Goal: Communication & Community: Answer question/provide support

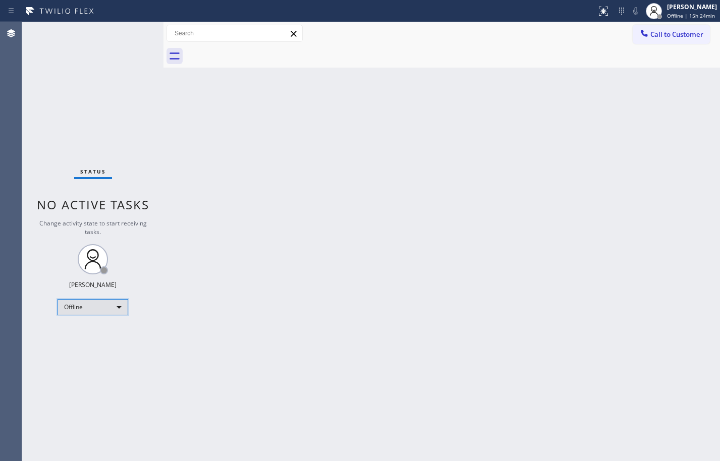
click at [87, 309] on div "Offline" at bounding box center [93, 307] width 71 height 16
click at [87, 336] on li "Available" at bounding box center [92, 334] width 69 height 12
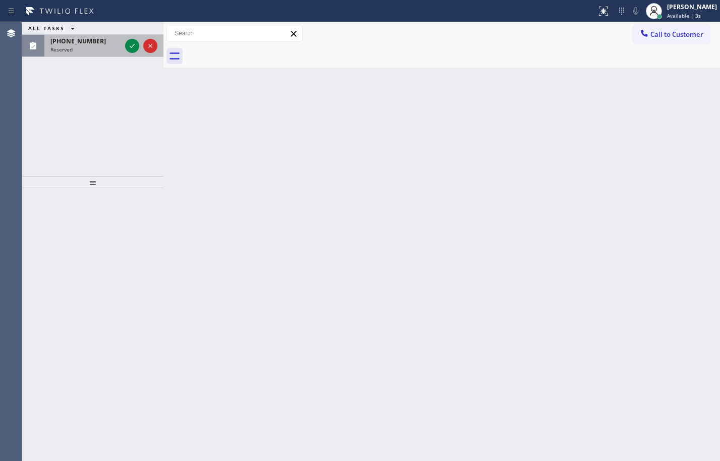
click at [98, 53] on div "[PHONE_NUMBER] Reserved" at bounding box center [83, 46] width 79 height 22
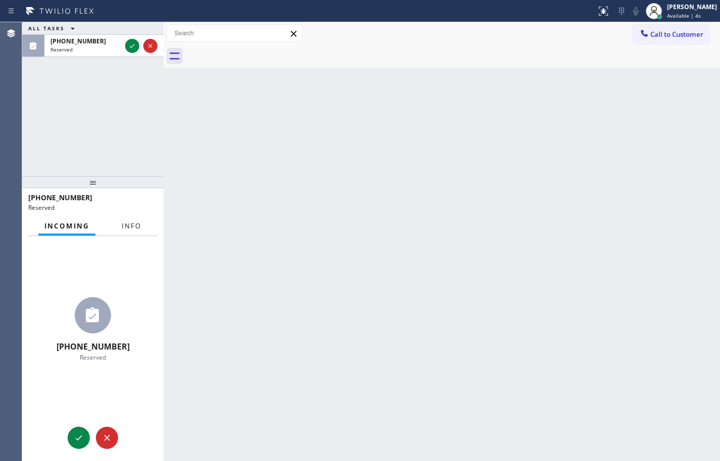
click at [129, 227] on span "Info" at bounding box center [132, 226] width 20 height 9
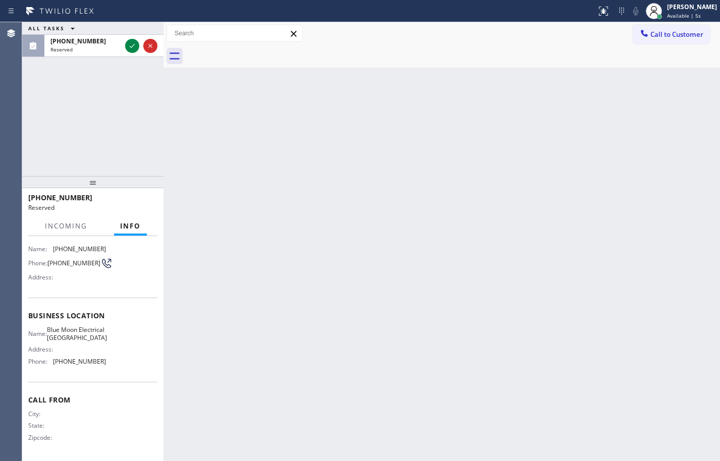
click at [111, 368] on div "Name: Blue Moon Electrical [GEOGRAPHIC_DATA] Address: Phone: [PHONE_NUMBER]" at bounding box center [92, 347] width 129 height 43
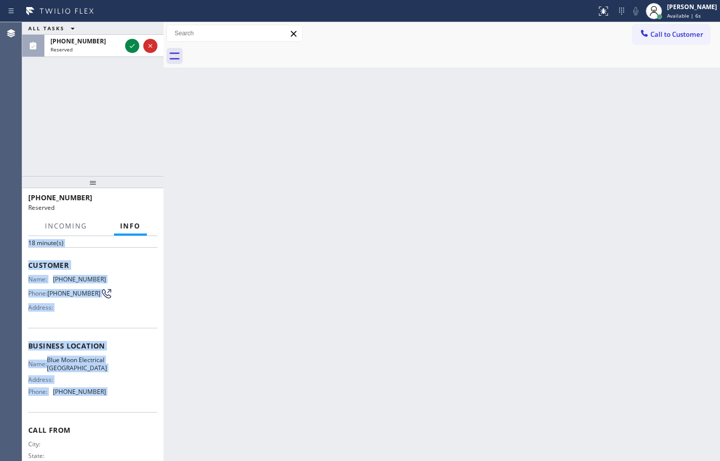
scroll to position [31, 0]
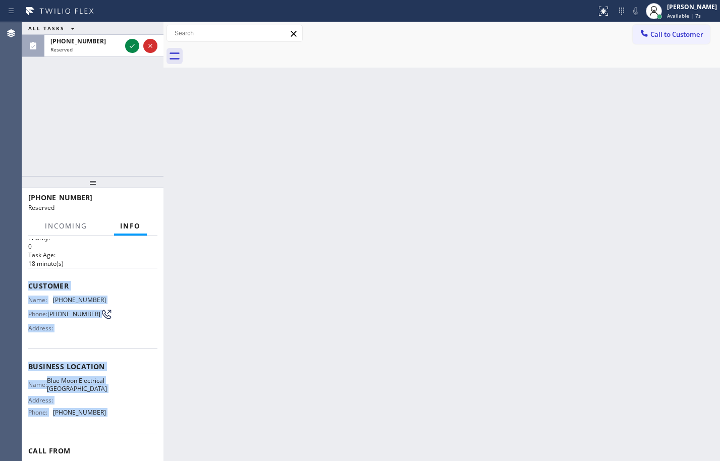
drag, startPoint x: 106, startPoint y: 347, endPoint x: 90, endPoint y: 66, distance: 282.1
click at [31, 291] on div "Context Queue: Electrical Priority: 0 Task Age: [DEMOGRAPHIC_DATA] minute(s) Cu…" at bounding box center [92, 358] width 129 height 301
copy div "Customer Name: [PHONE_NUMBER] Phone: [PHONE_NUMBER] Address: Business location …"
click at [135, 42] on icon at bounding box center [132, 46] width 12 height 12
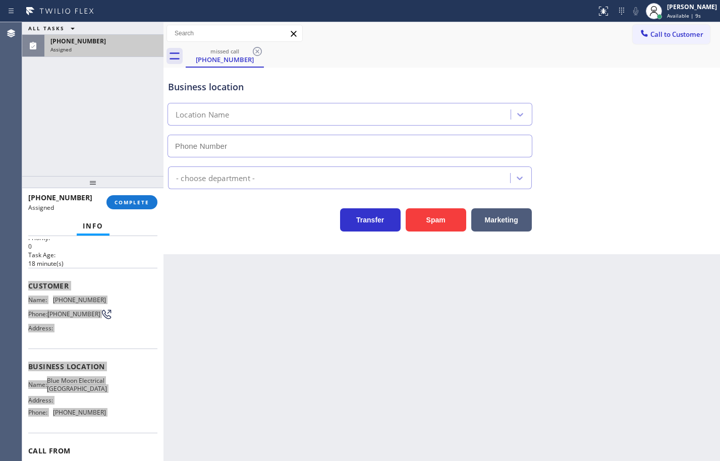
type input "[PHONE_NUMBER]"
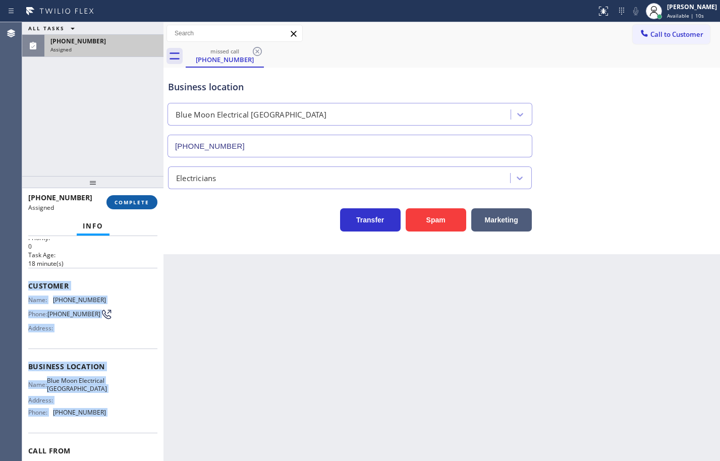
click at [146, 198] on button "COMPLETE" at bounding box center [132, 202] width 51 height 14
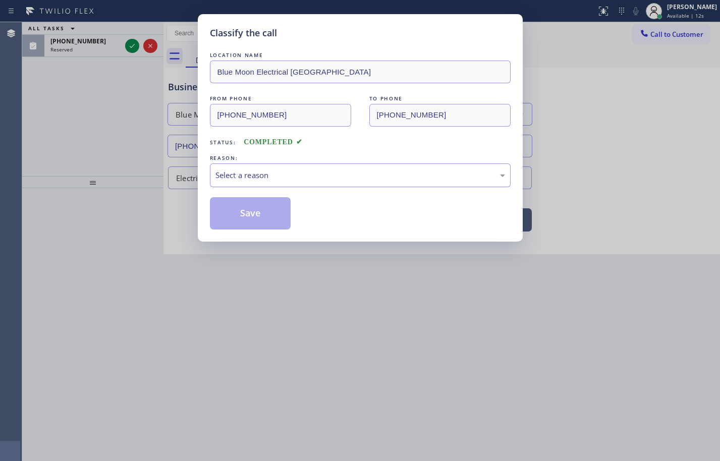
click at [232, 179] on div "Select a reason" at bounding box center [361, 176] width 290 height 12
click at [254, 221] on button "Save" at bounding box center [250, 213] width 81 height 32
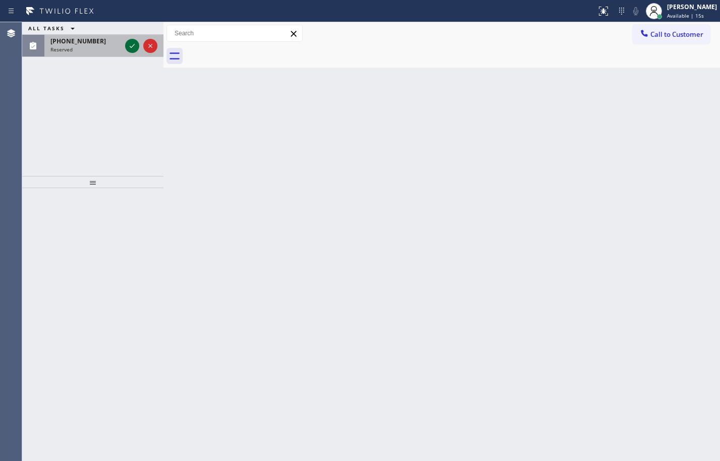
click at [133, 46] on icon at bounding box center [132, 46] width 12 height 12
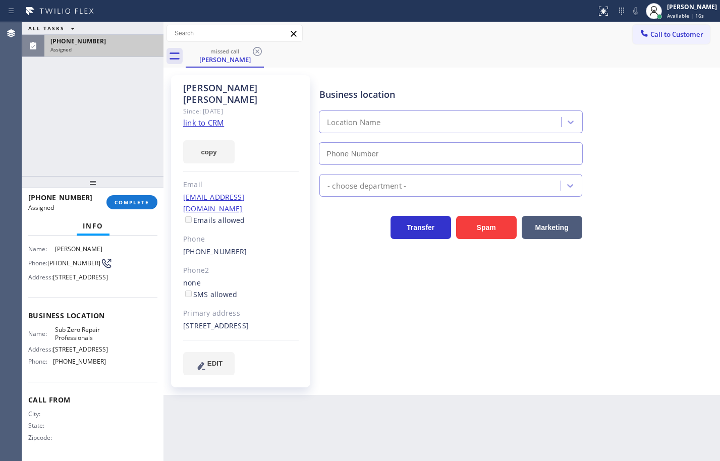
click at [115, 369] on div "Name: Sub Zero Repair Professionals Address: [STREET_ADDRESS] Phone: [PHONE_NUM…" at bounding box center [92, 347] width 129 height 43
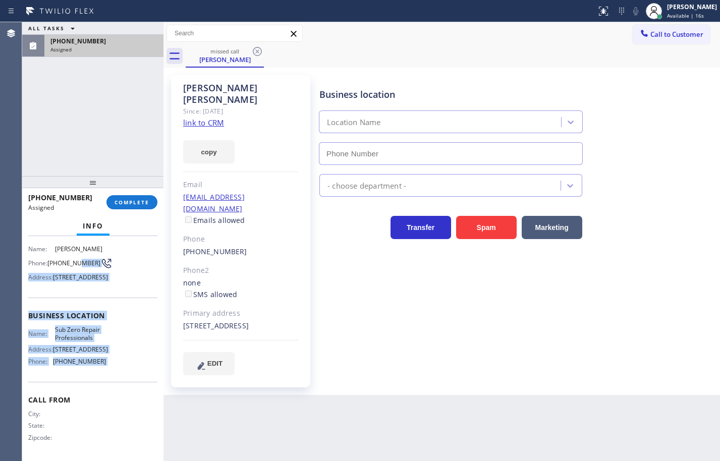
type input "[PHONE_NUMBER]"
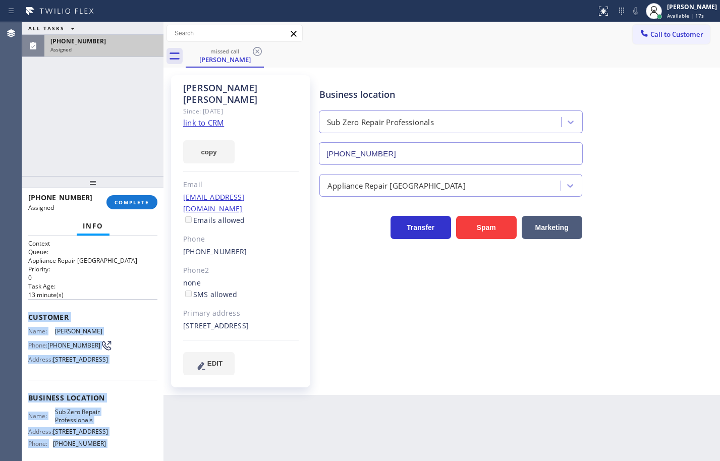
drag, startPoint x: 115, startPoint y: 387, endPoint x: 27, endPoint y: 311, distance: 115.2
click at [27, 311] on div "Context Queue: Appliance Repair High End Priority: 0 Task Age: [DEMOGRAPHIC_DAT…" at bounding box center [92, 348] width 141 height 225
copy div "Customer Name: [PERSON_NAME] Phone: [PHONE_NUMBER] Address: [STREET_ADDRESS] Bu…"
click at [202, 140] on button "copy" at bounding box center [208, 151] width 51 height 23
click at [140, 205] on span "COMPLETE" at bounding box center [132, 202] width 35 height 7
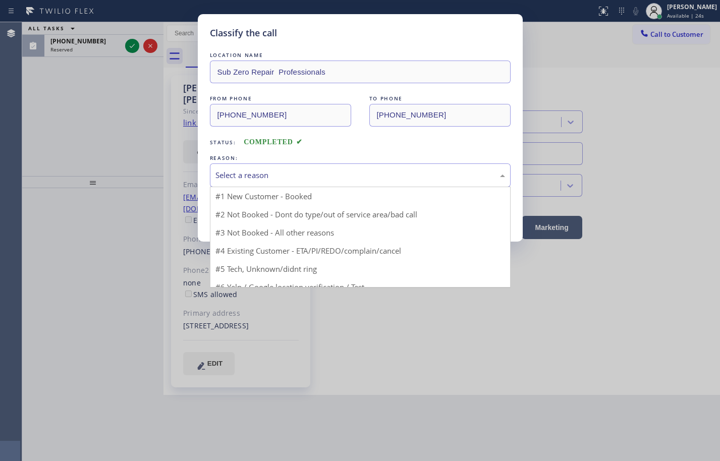
click at [253, 177] on div "Select a reason" at bounding box center [361, 176] width 290 height 12
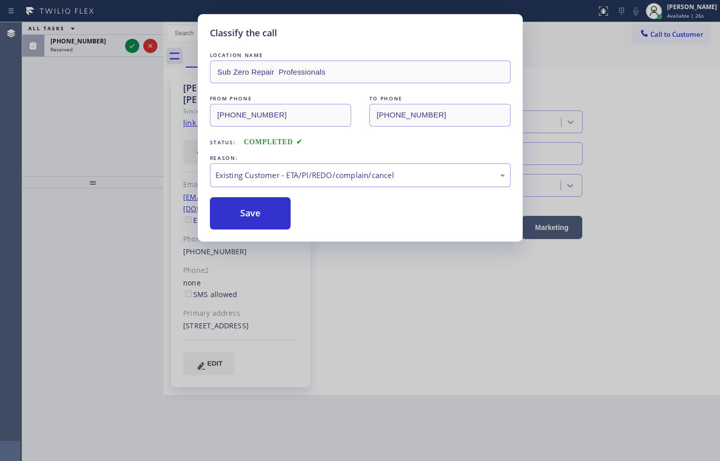
click at [272, 173] on div "Existing Customer - ETA/PI/REDO/complain/cancel" at bounding box center [361, 176] width 290 height 12
click at [256, 217] on button "Save" at bounding box center [250, 213] width 81 height 32
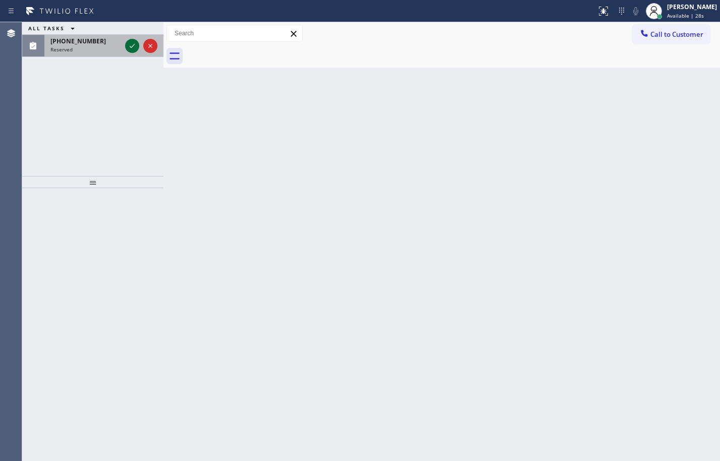
click at [132, 47] on icon at bounding box center [132, 46] width 5 height 4
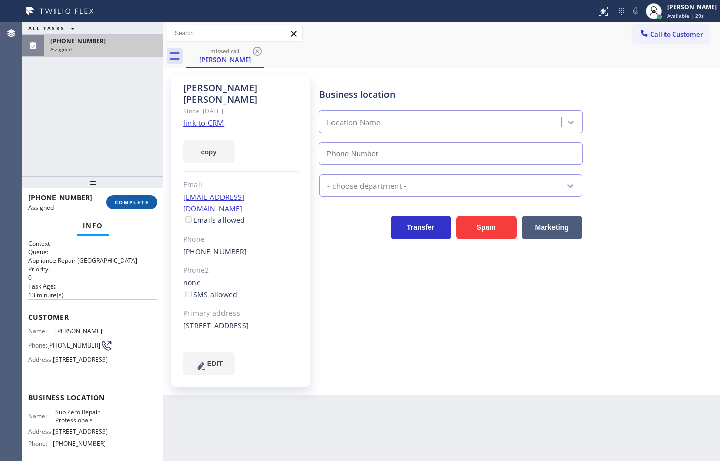
click at [144, 206] on button "COMPLETE" at bounding box center [132, 202] width 51 height 14
type input "[PHONE_NUMBER]"
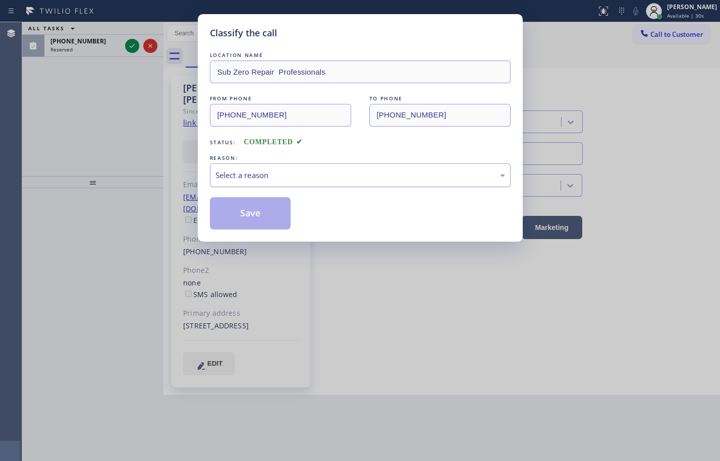
click at [256, 181] on div "Select a reason" at bounding box center [360, 176] width 301 height 24
click at [269, 211] on button "Save" at bounding box center [250, 213] width 81 height 32
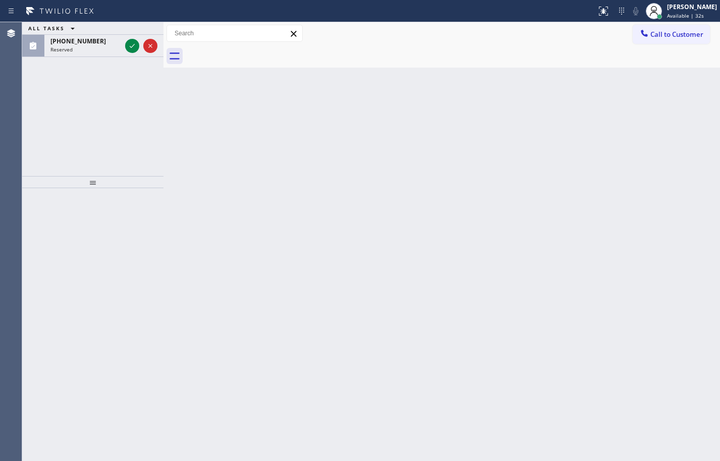
click at [131, 45] on icon at bounding box center [132, 46] width 12 height 12
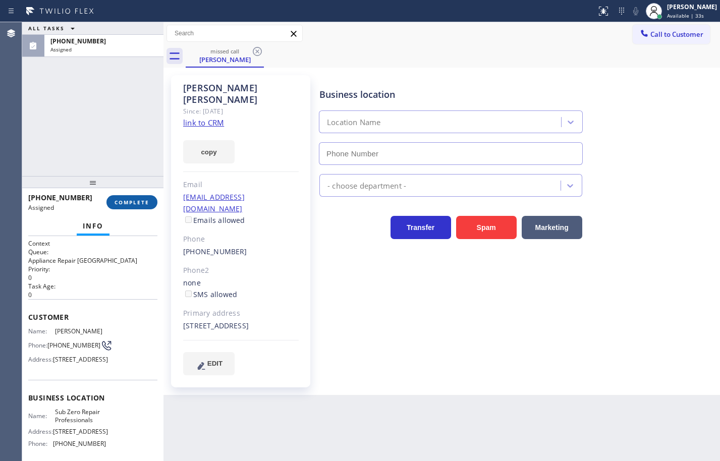
click at [146, 197] on button "COMPLETE" at bounding box center [132, 202] width 51 height 14
type input "[PHONE_NUMBER]"
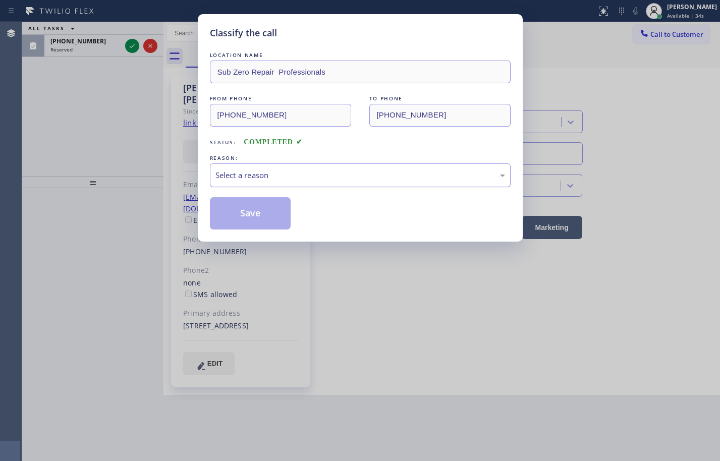
click at [256, 182] on div "Select a reason" at bounding box center [360, 176] width 301 height 24
click at [265, 206] on button "Save" at bounding box center [250, 213] width 81 height 32
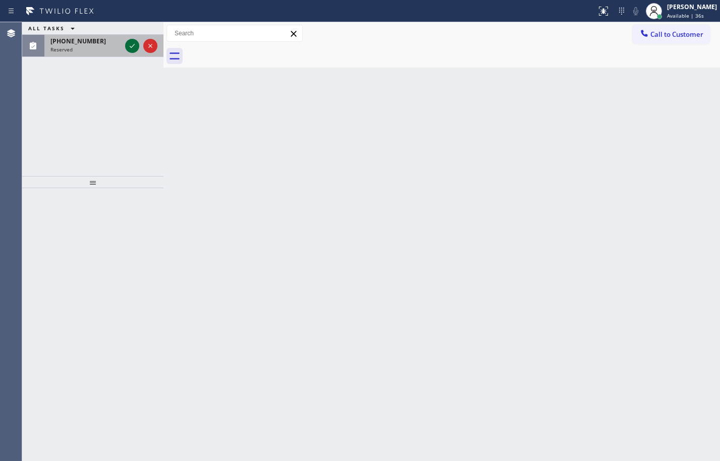
click at [133, 47] on icon at bounding box center [132, 46] width 12 height 12
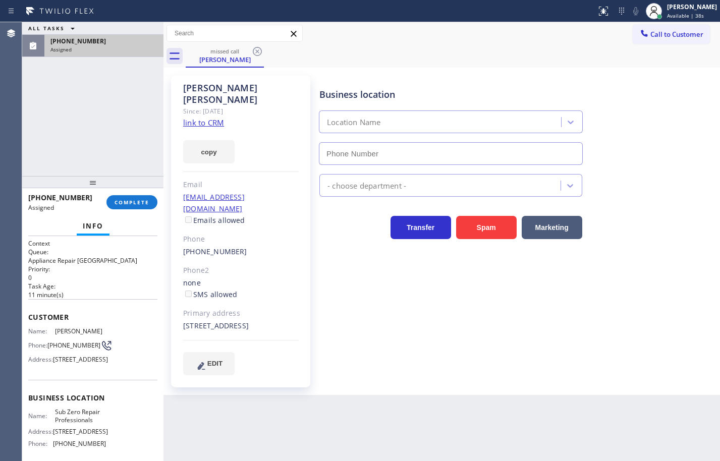
type input "[PHONE_NUMBER]"
click at [218, 118] on link "link to CRM" at bounding box center [203, 123] width 41 height 10
click at [126, 203] on span "COMPLETE" at bounding box center [132, 202] width 35 height 7
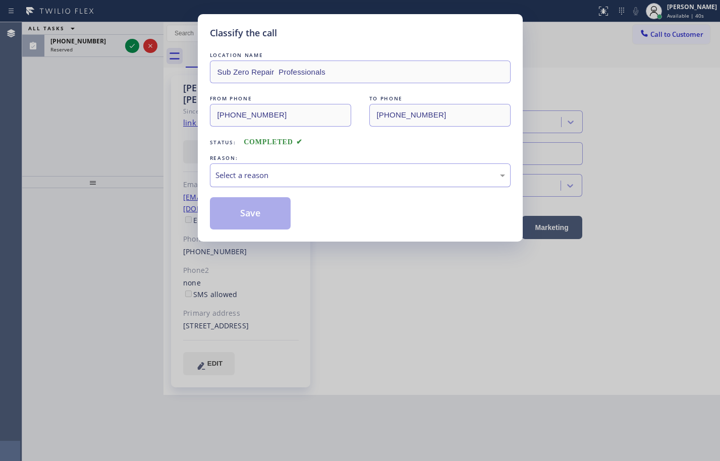
click at [255, 176] on div "Select a reason" at bounding box center [361, 176] width 290 height 12
click at [264, 207] on button "Save" at bounding box center [250, 213] width 81 height 32
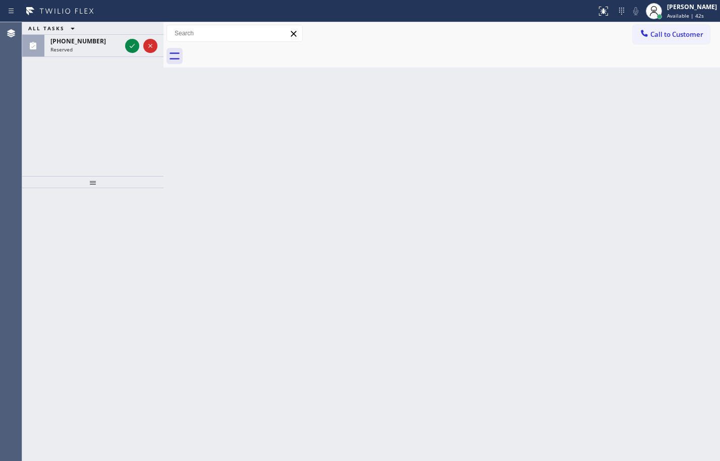
click at [130, 44] on icon at bounding box center [132, 46] width 12 height 12
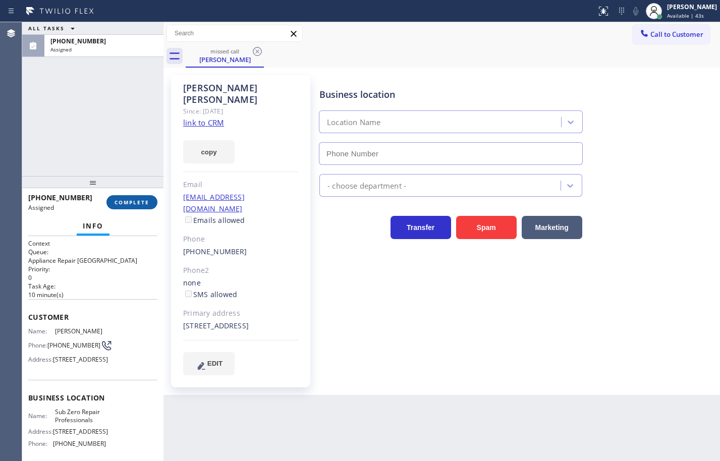
click at [142, 200] on span "COMPLETE" at bounding box center [132, 202] width 35 height 7
type input "[PHONE_NUMBER]"
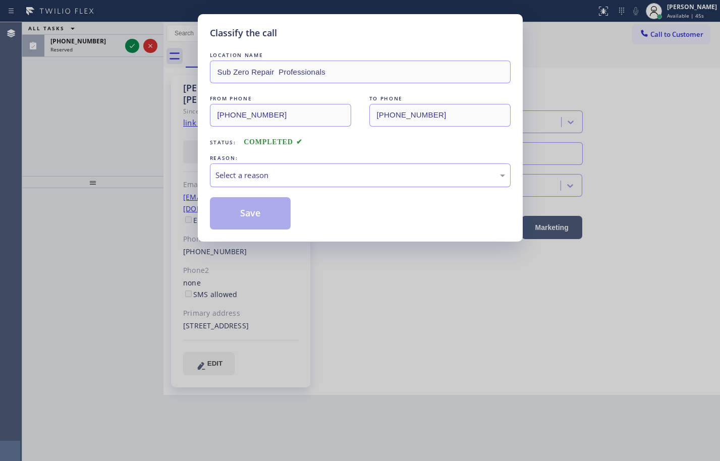
click at [264, 177] on div "Select a reason" at bounding box center [361, 176] width 290 height 12
click at [260, 204] on button "Save" at bounding box center [250, 213] width 81 height 32
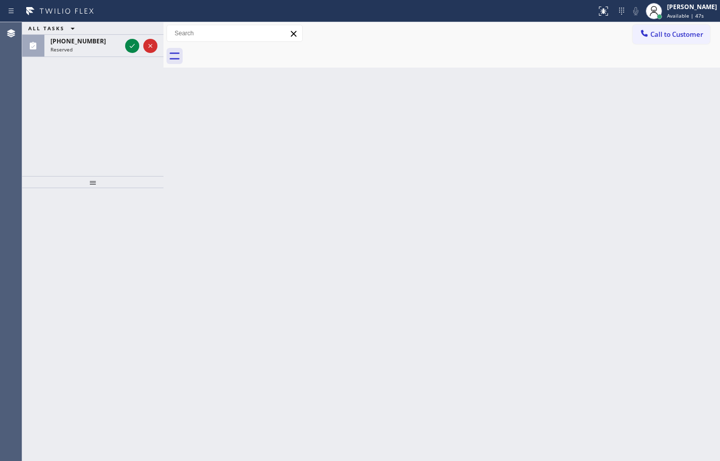
click at [133, 47] on icon at bounding box center [132, 46] width 12 height 12
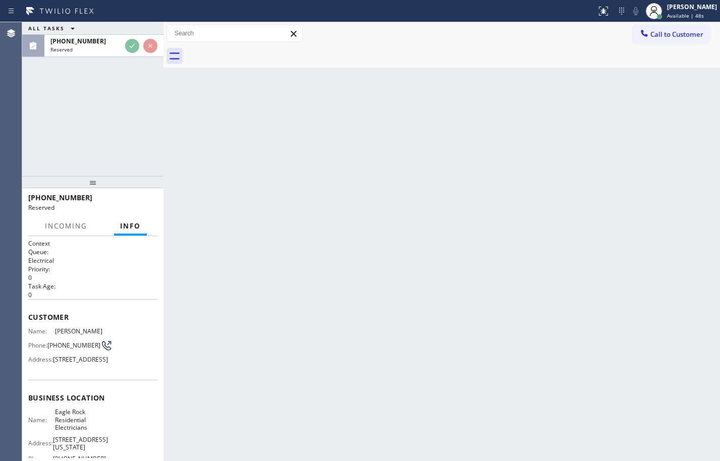
scroll to position [50, 0]
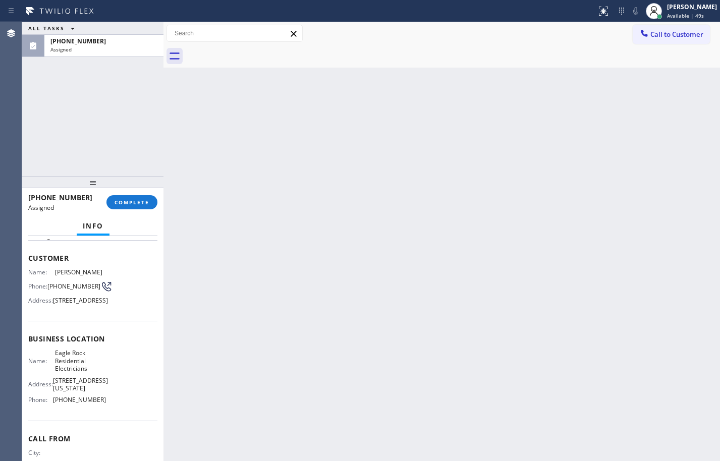
click at [116, 408] on div "Name: Eagle Rock Residential Electricians Address: [STREET_ADDRESS][US_STATE] P…" at bounding box center [92, 378] width 129 height 59
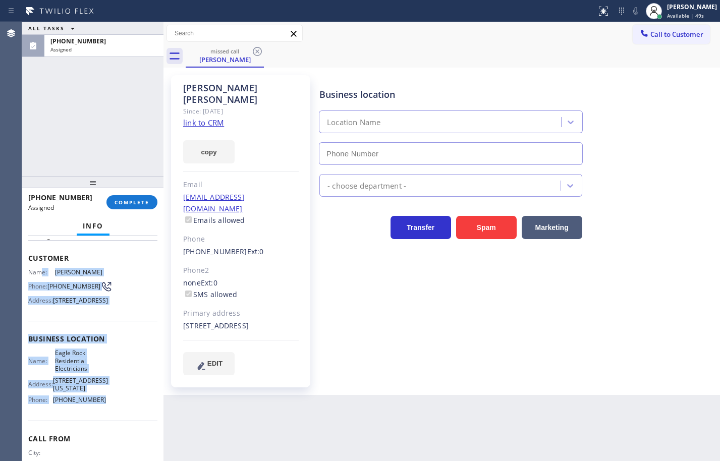
type input "[PHONE_NUMBER]"
drag, startPoint x: 109, startPoint y: 409, endPoint x: 29, endPoint y: 263, distance: 166.0
click at [29, 263] on div "Context Queue: Electrical Priority: 0 Task Age: Customer Name: [PERSON_NAME] Ph…" at bounding box center [92, 343] width 129 height 308
copy div "Customer Name: [PERSON_NAME] Phone: [PHONE_NUMBER] Address: [STREET_ADDRESS] Bu…"
drag, startPoint x: 210, startPoint y: 136, endPoint x: 219, endPoint y: 138, distance: 8.7
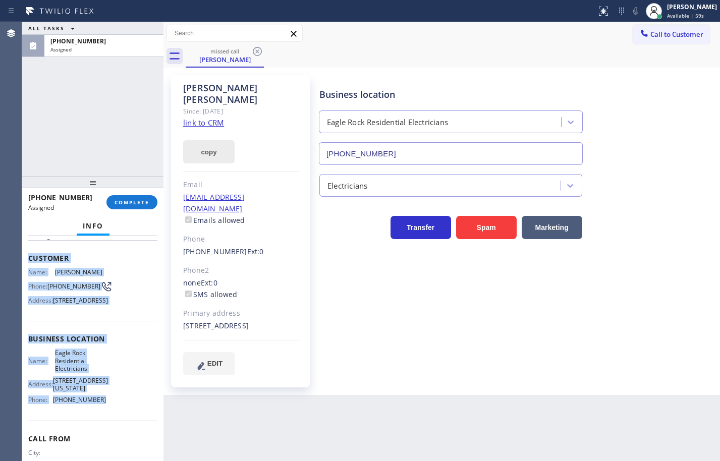
click at [210, 140] on button "copy" at bounding box center [208, 151] width 51 height 23
click at [132, 202] on span "COMPLETE" at bounding box center [132, 202] width 35 height 7
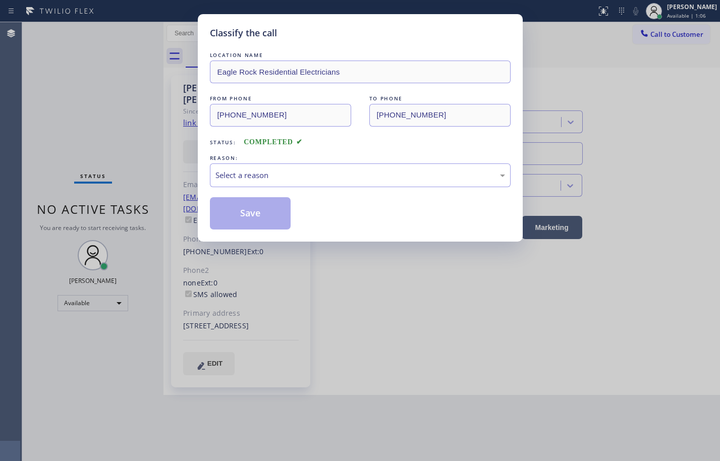
click at [267, 166] on div "Select a reason" at bounding box center [360, 176] width 301 height 24
click at [260, 213] on button "Save" at bounding box center [250, 213] width 81 height 32
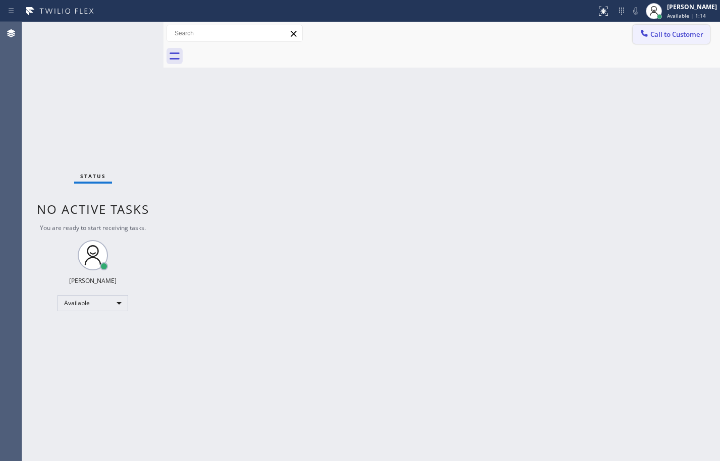
click at [696, 37] on span "Call to Customer" at bounding box center [677, 34] width 53 height 9
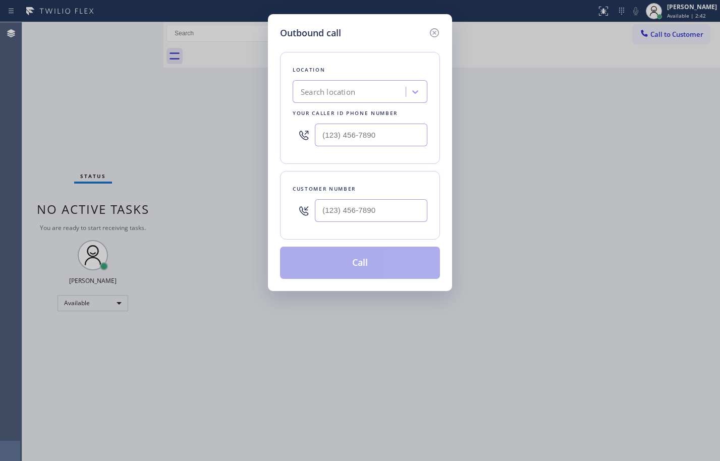
drag, startPoint x: 78, startPoint y: 113, endPoint x: 103, endPoint y: 105, distance: 26.7
click at [78, 113] on div "Outbound call Location Search location Your caller id phone number Customer num…" at bounding box center [360, 230] width 720 height 461
click at [382, 207] on input "(___) ___-____" at bounding box center [371, 210] width 113 height 23
paste input "949) 735-3628"
type input "[PHONE_NUMBER]"
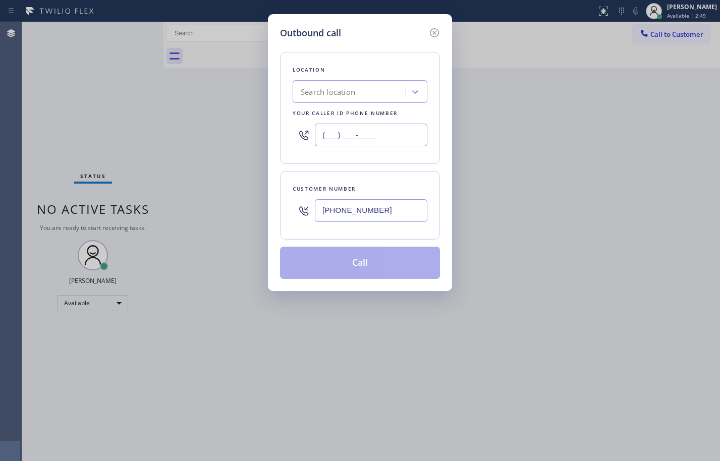
click at [395, 128] on input "(___) ___-____" at bounding box center [371, 135] width 113 height 23
paste input "949) 334-2488"
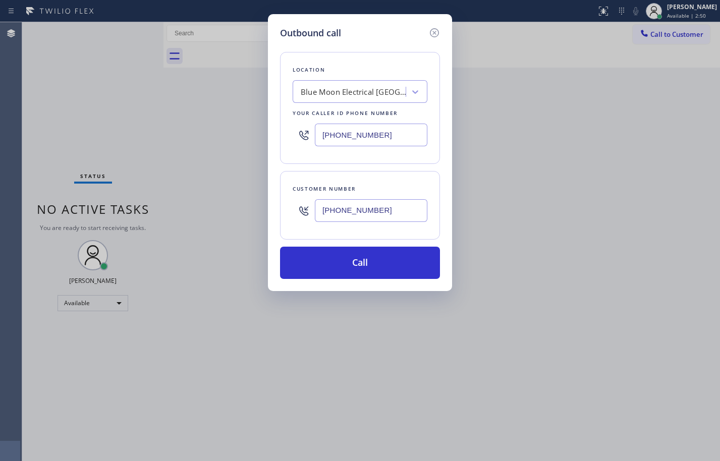
type input "[PHONE_NUMBER]"
click at [423, 66] on div "Location" at bounding box center [360, 70] width 135 height 11
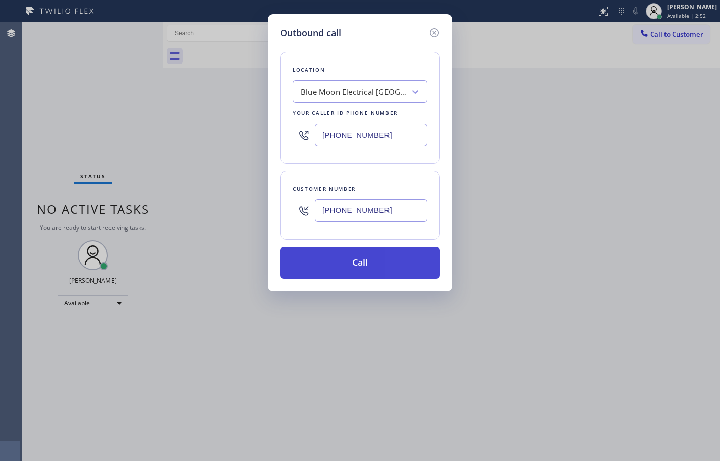
click at [412, 266] on button "Call" at bounding box center [360, 263] width 160 height 32
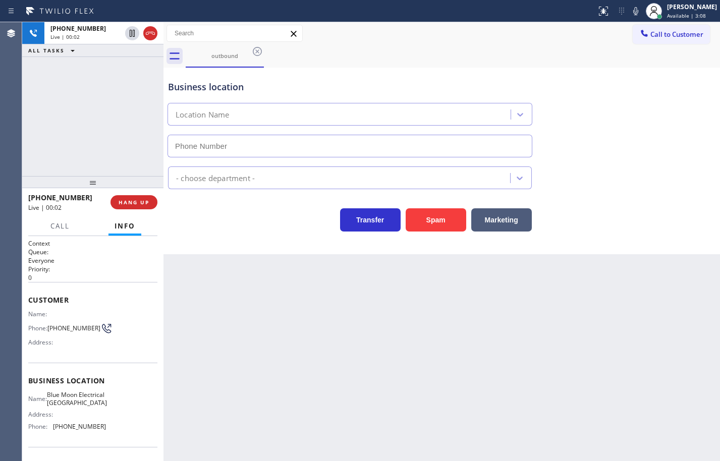
type input "[PHONE_NUMBER]"
click at [630, 10] on icon at bounding box center [636, 11] width 12 height 12
click at [632, 11] on icon at bounding box center [636, 11] width 12 height 12
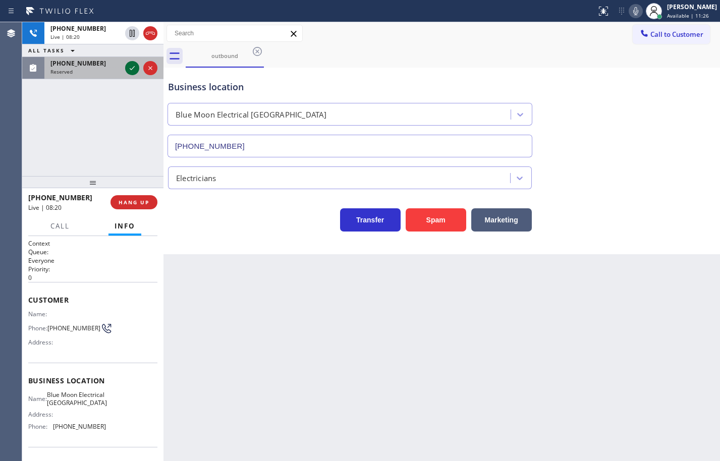
click at [132, 68] on icon at bounding box center [132, 68] width 12 height 12
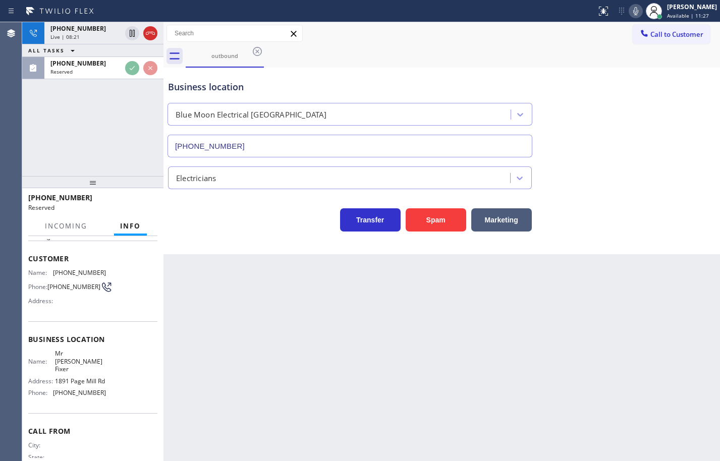
scroll to position [50, 0]
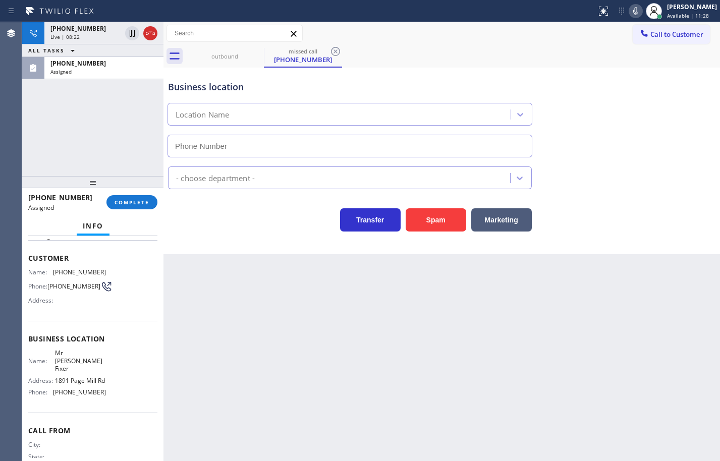
click at [111, 395] on div "Name: Mr [PERSON_NAME] Address: [STREET_ADDRESS] Phone: [PHONE_NUMBER]" at bounding box center [92, 374] width 129 height 51
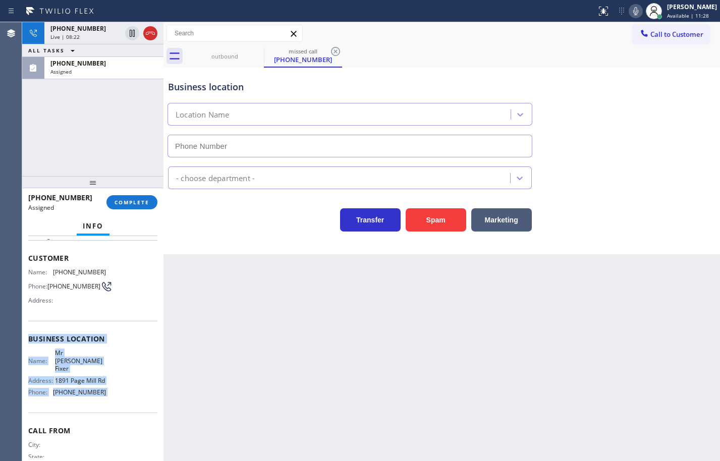
type input "[PHONE_NUMBER]"
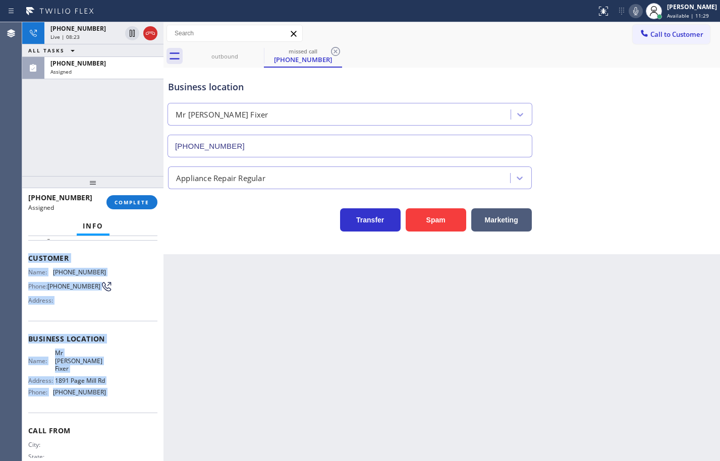
drag, startPoint x: 111, startPoint y: 395, endPoint x: 31, endPoint y: 262, distance: 154.7
click at [31, 262] on div "Context Queue: Appliance Repair Priority: 0 Task Age: Customer Name: [PHONE_NUM…" at bounding box center [92, 339] width 129 height 301
copy div "Customer Name: [PHONE_NUMBER] Phone: [PHONE_NUMBER] Address: Business location …"
click at [145, 202] on span "COMPLETE" at bounding box center [132, 202] width 35 height 7
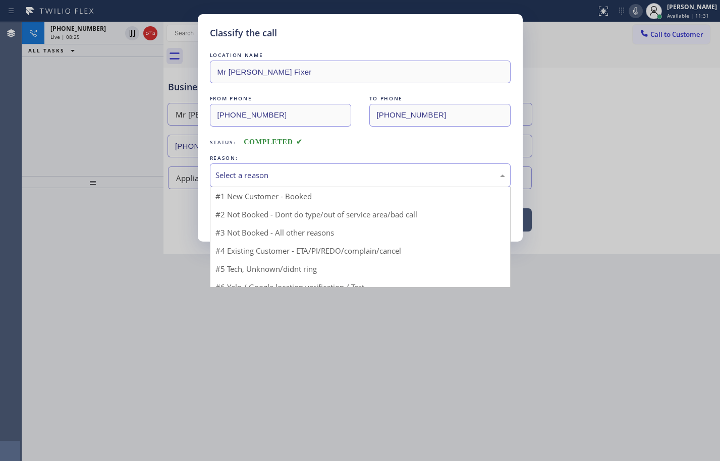
click at [298, 178] on div "Select a reason" at bounding box center [361, 176] width 290 height 12
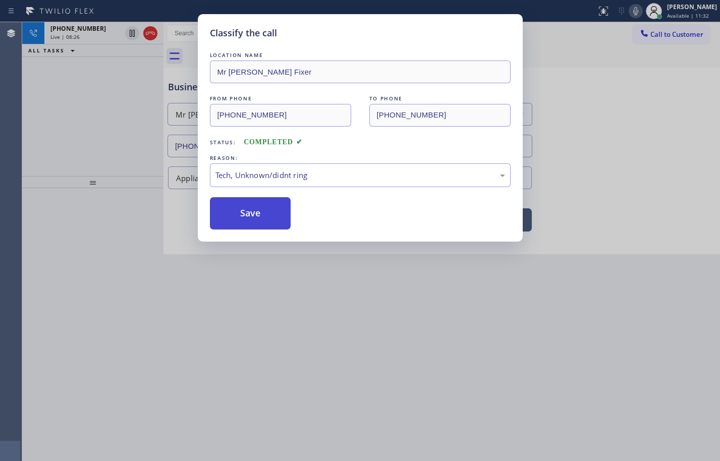
click at [250, 212] on button "Save" at bounding box center [250, 213] width 81 height 32
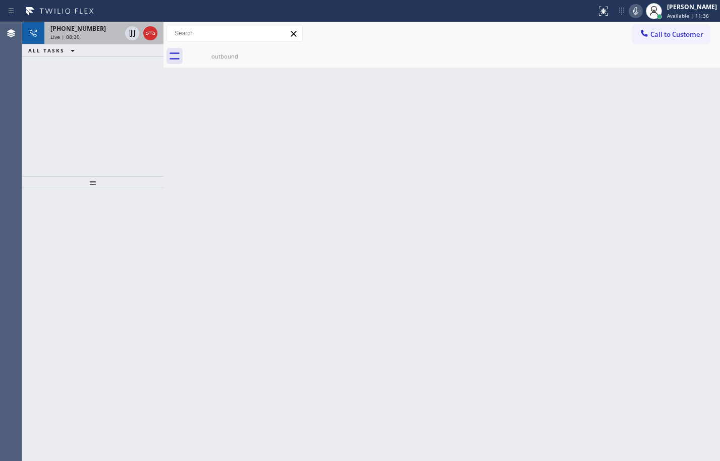
click at [82, 39] on div "Live | 08:30" at bounding box center [85, 36] width 71 height 7
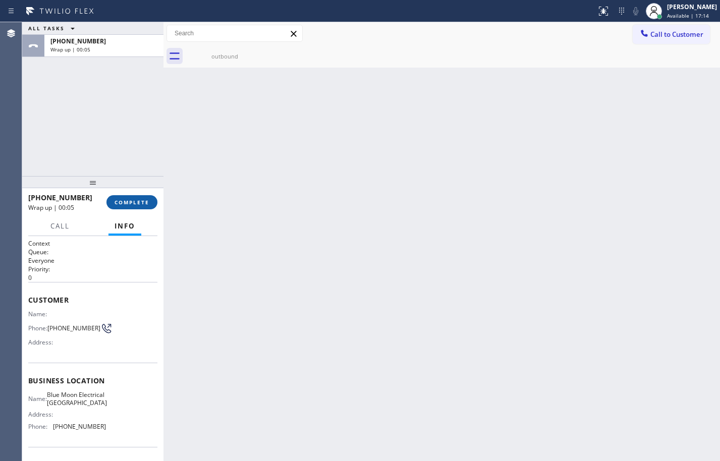
click at [126, 199] on span "COMPLETE" at bounding box center [132, 202] width 35 height 7
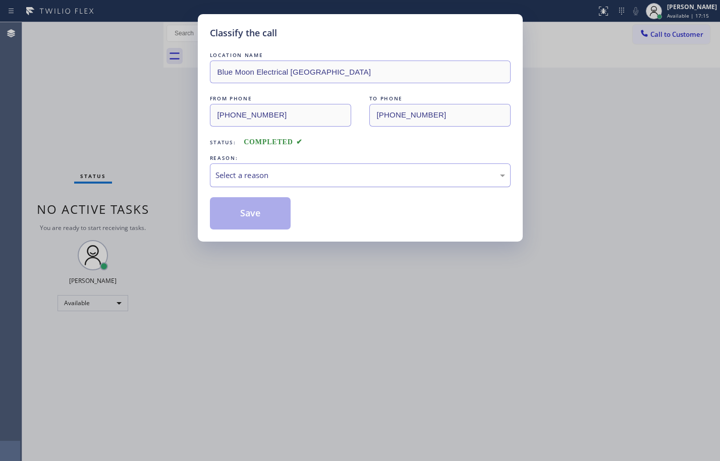
click at [251, 176] on div "Select a reason" at bounding box center [361, 176] width 290 height 12
click at [262, 207] on button "Save" at bounding box center [250, 213] width 81 height 32
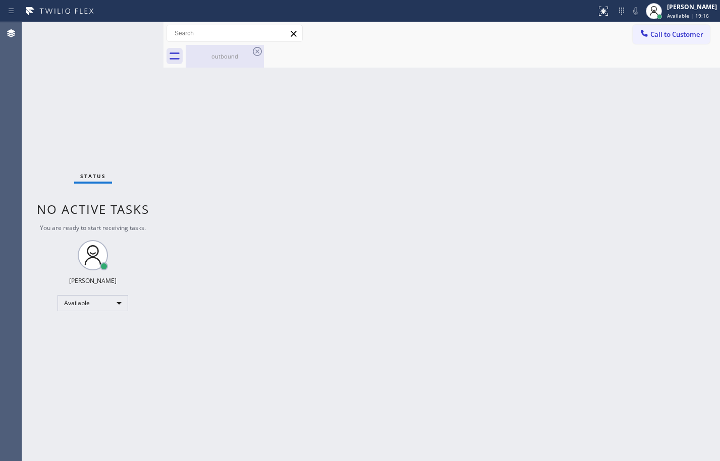
click at [244, 58] on div "outbound" at bounding box center [225, 56] width 76 height 8
drag, startPoint x: 641, startPoint y: 36, endPoint x: 673, endPoint y: 51, distance: 35.7
click at [641, 36] on icon at bounding box center [645, 33] width 10 height 10
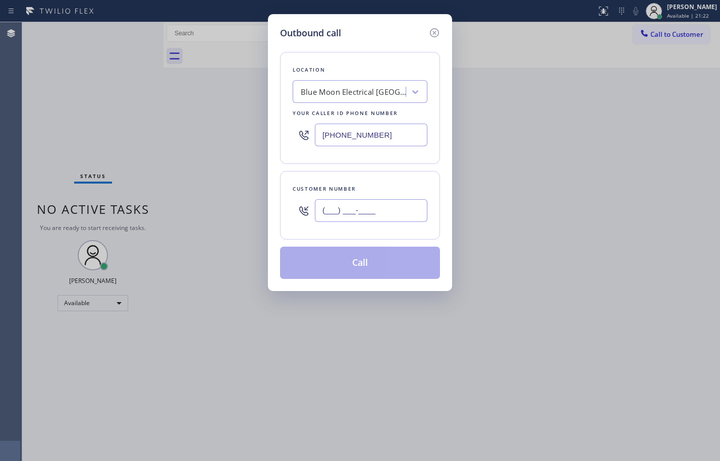
click at [386, 211] on input "(___) ___-____" at bounding box center [371, 210] width 113 height 23
paste input "402) 981-1070"
type input "[PHONE_NUMBER]"
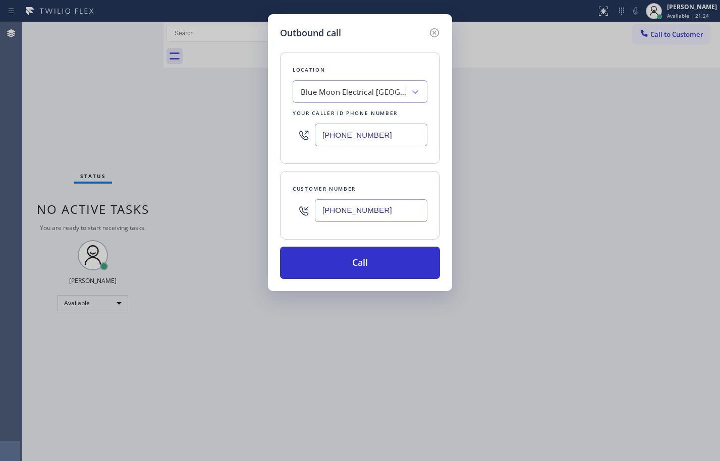
click at [394, 139] on input "[PHONE_NUMBER]" at bounding box center [371, 135] width 113 height 23
paste input "855) 662-5332"
type input "[PHONE_NUMBER]"
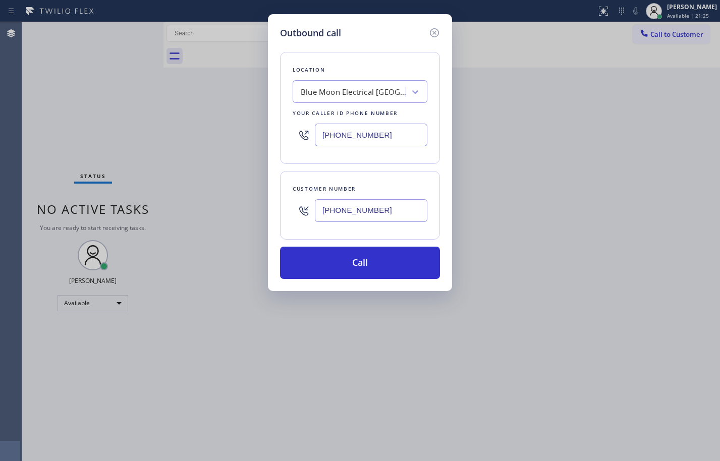
click at [407, 180] on div "Customer number [PHONE_NUMBER]" at bounding box center [360, 205] width 160 height 69
click at [437, 30] on icon at bounding box center [435, 33] width 12 height 12
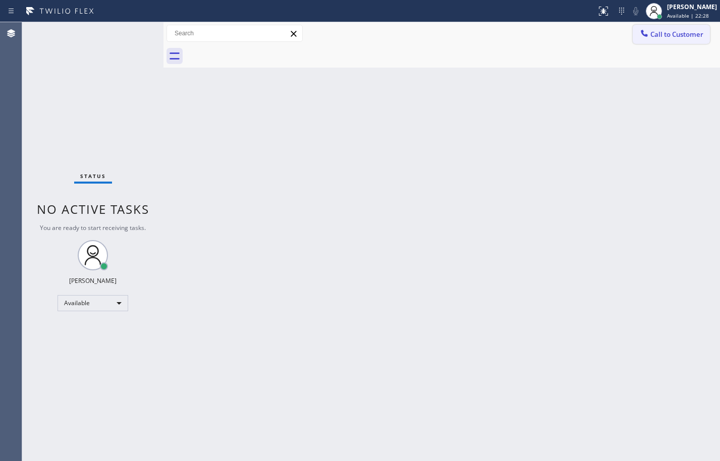
click at [649, 38] on icon at bounding box center [645, 33] width 10 height 10
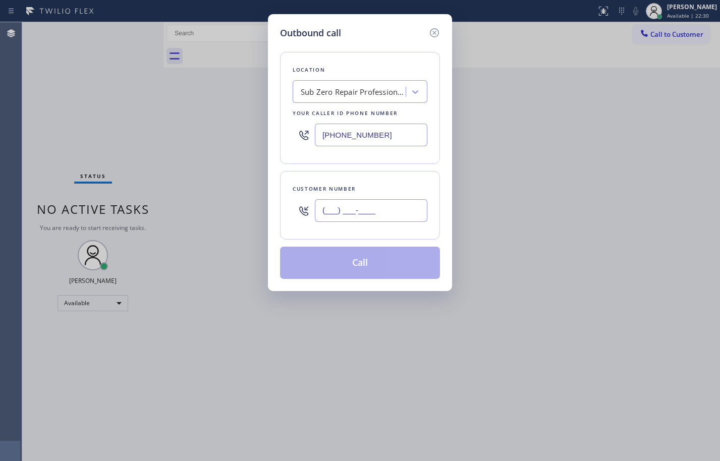
drag, startPoint x: 402, startPoint y: 213, endPoint x: 455, endPoint y: 211, distance: 53.5
click at [402, 213] on input "(___) ___-____" at bounding box center [371, 210] width 113 height 23
paste input "213) 327-6872"
type input "[PHONE_NUMBER]"
click at [709, 177] on div "Outbound call Location Sub Zero Repair Professionals Your caller id phone numbe…" at bounding box center [360, 230] width 720 height 461
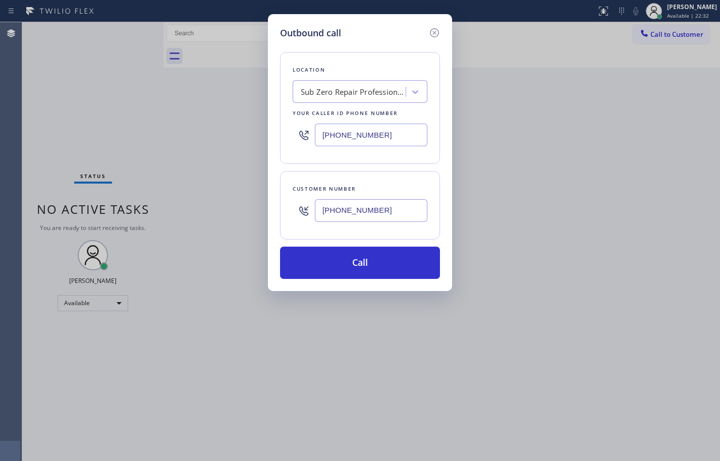
click at [402, 138] on input "[PHONE_NUMBER]" at bounding box center [371, 135] width 113 height 23
paste input "626) 587-2458"
type input "[PHONE_NUMBER]"
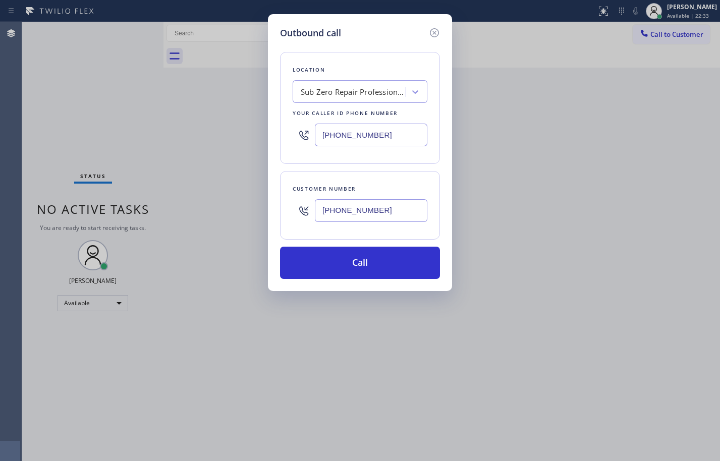
click at [412, 173] on div "Customer number [PHONE_NUMBER]" at bounding box center [360, 205] width 160 height 69
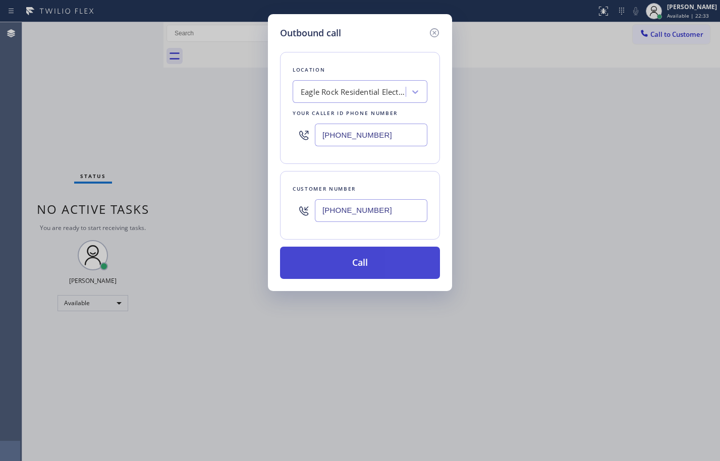
click at [414, 266] on button "Call" at bounding box center [360, 263] width 160 height 32
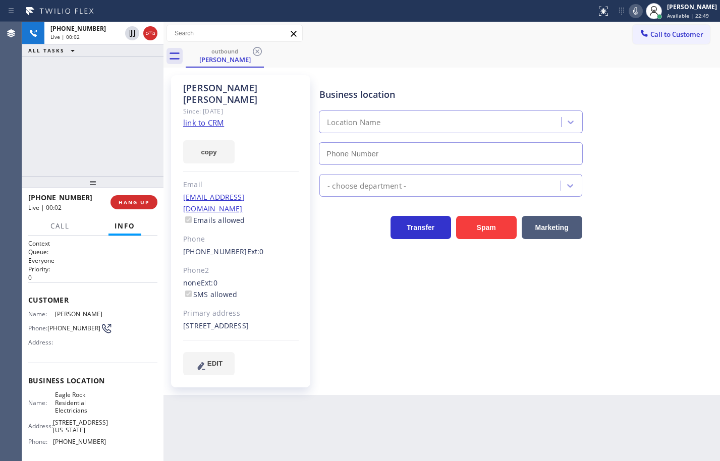
type input "[PHONE_NUMBER]"
drag, startPoint x: 618, startPoint y: 75, endPoint x: 644, endPoint y: 72, distance: 26.5
click at [618, 75] on div "Business location [GEOGRAPHIC_DATA] Residential Electricians [PHONE_NUMBER]" at bounding box center [517, 119] width 400 height 91
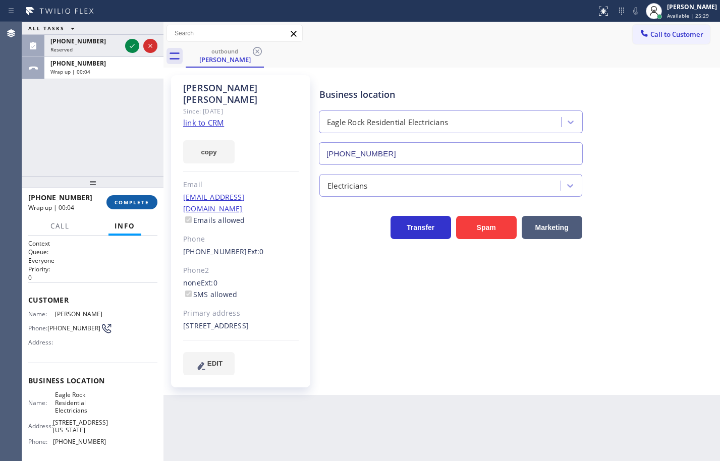
click at [126, 201] on span "COMPLETE" at bounding box center [132, 202] width 35 height 7
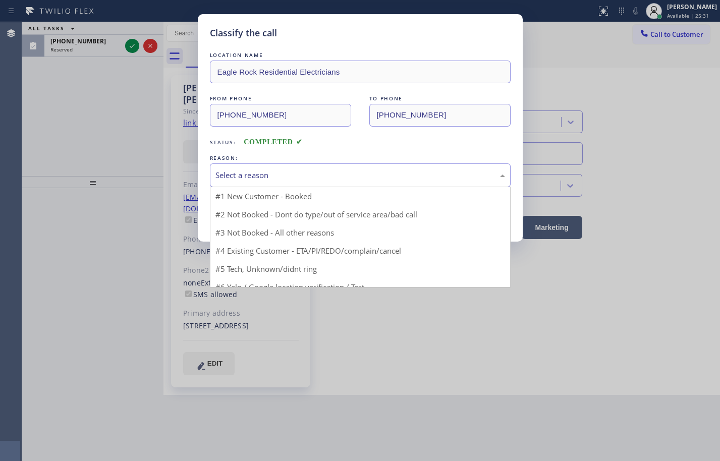
click at [227, 176] on div "Select a reason" at bounding box center [361, 176] width 290 height 12
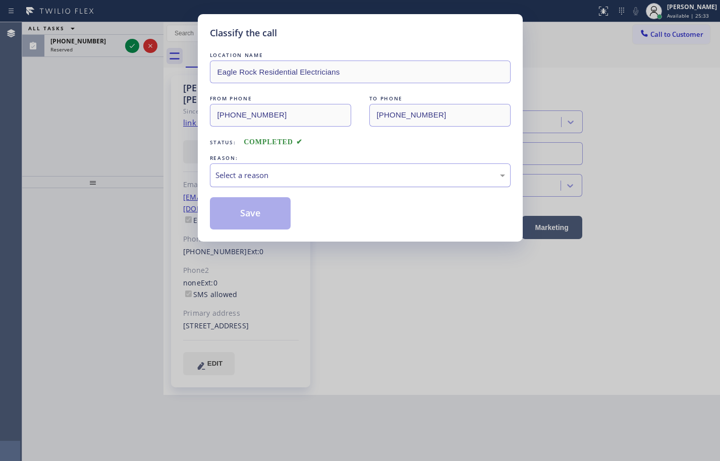
click at [369, 175] on div "Select a reason" at bounding box center [361, 176] width 290 height 12
click at [352, 177] on div "Select a reason" at bounding box center [361, 176] width 290 height 12
click at [270, 207] on button "Save" at bounding box center [250, 213] width 81 height 32
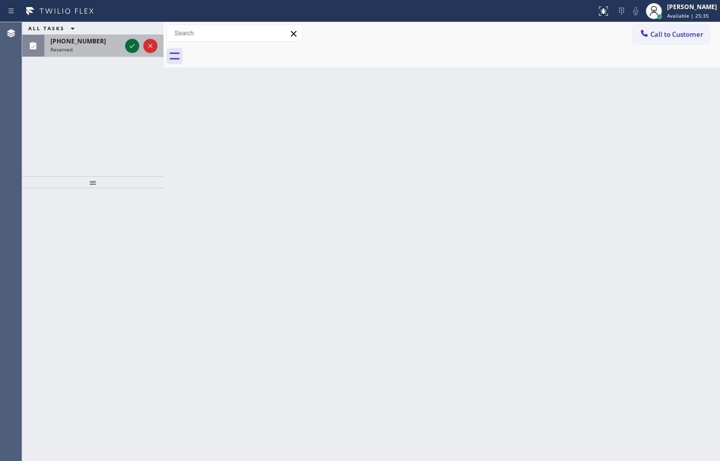
click at [129, 45] on icon at bounding box center [132, 46] width 12 height 12
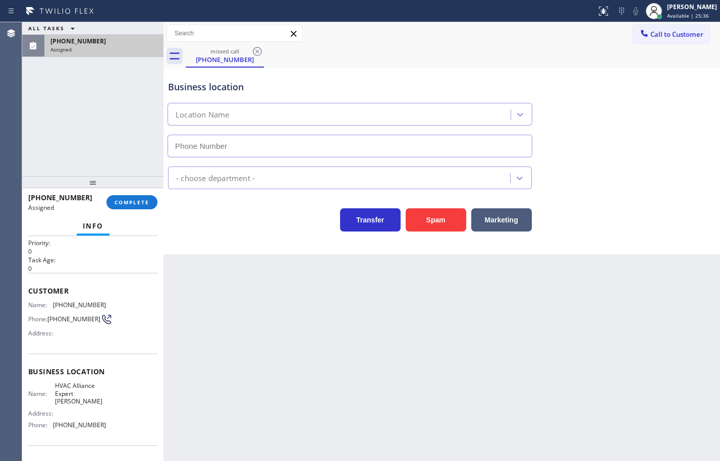
scroll to position [50, 0]
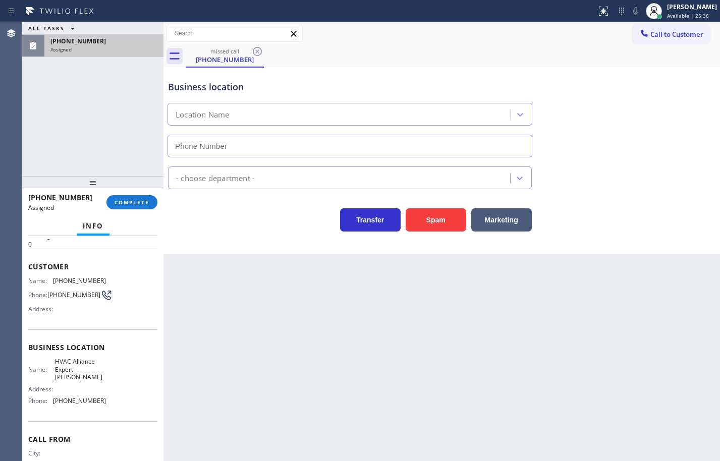
type input "[PHONE_NUMBER]"
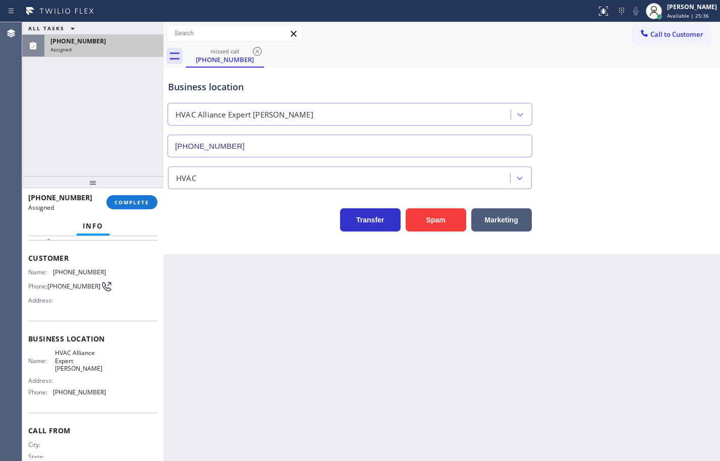
click at [106, 395] on div "Name: HVAC Alliance Expert [PERSON_NAME] Address: Phone: [PHONE_NUMBER]" at bounding box center [92, 374] width 129 height 51
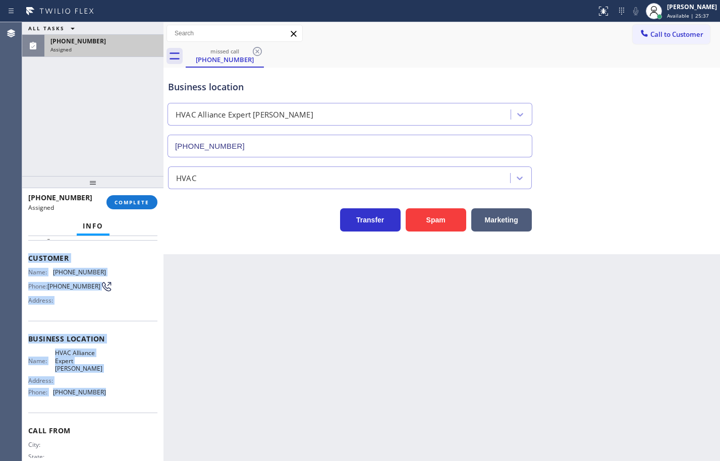
drag, startPoint x: 107, startPoint y: 397, endPoint x: 25, endPoint y: 263, distance: 156.3
click at [25, 263] on div "Context Queue: HVAC Priority: 0 Task Age: Customer Name: [PHONE_NUMBER] Phone: …" at bounding box center [92, 348] width 141 height 225
copy div "Customer Name: [PHONE_NUMBER] Phone: [PHONE_NUMBER] Address: Business location …"
click at [143, 199] on span "COMPLETE" at bounding box center [132, 202] width 35 height 7
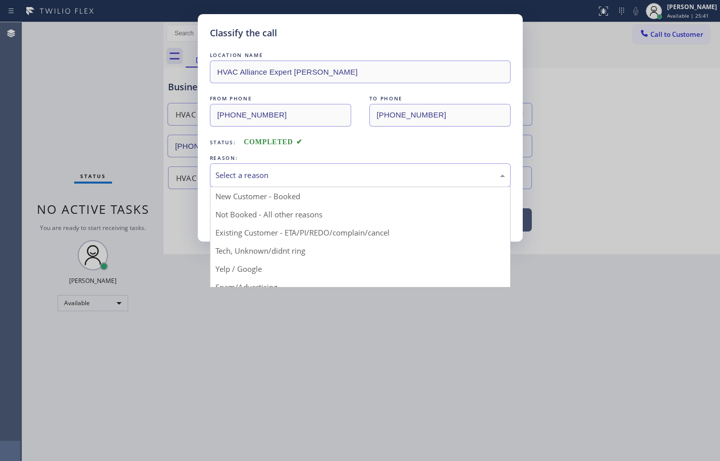
click at [275, 176] on div "Select a reason" at bounding box center [361, 176] width 290 height 12
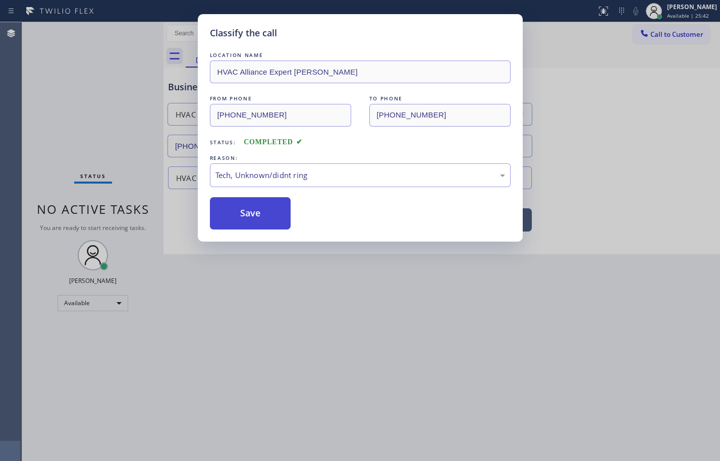
click at [274, 216] on button "Save" at bounding box center [250, 213] width 81 height 32
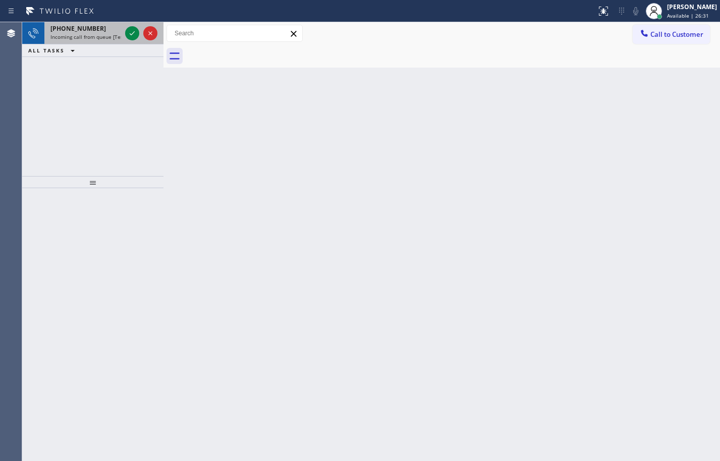
click at [79, 32] on span "[PHONE_NUMBER]" at bounding box center [78, 28] width 56 height 9
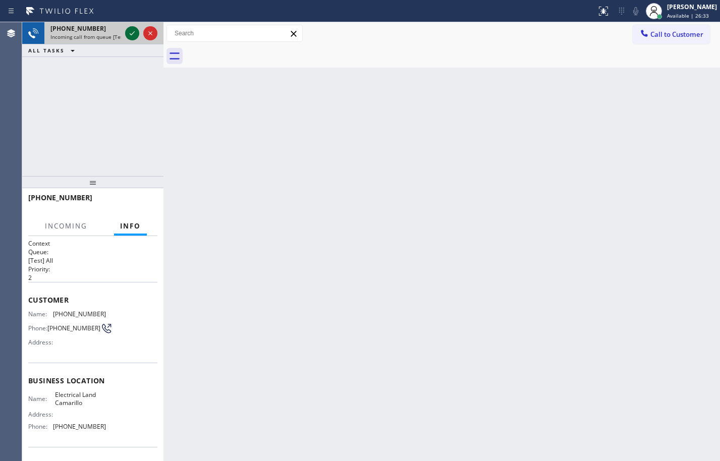
click at [128, 33] on icon at bounding box center [132, 33] width 12 height 12
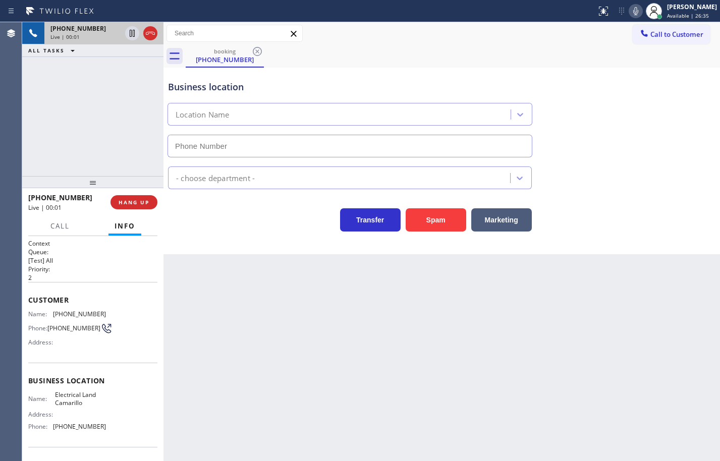
type input "[PHONE_NUMBER]"
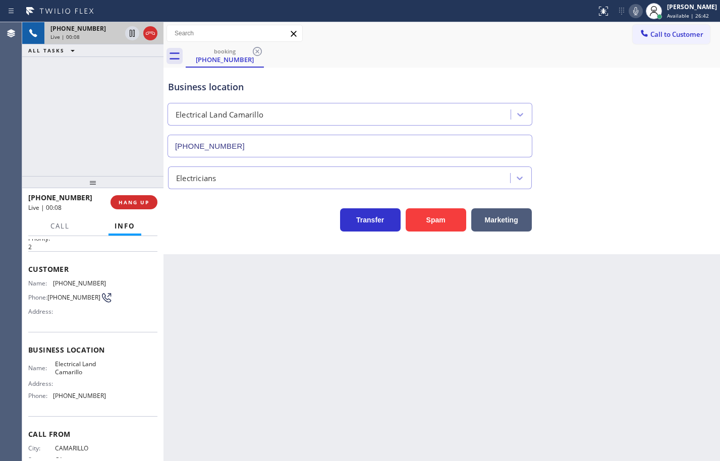
scroll to position [69, 0]
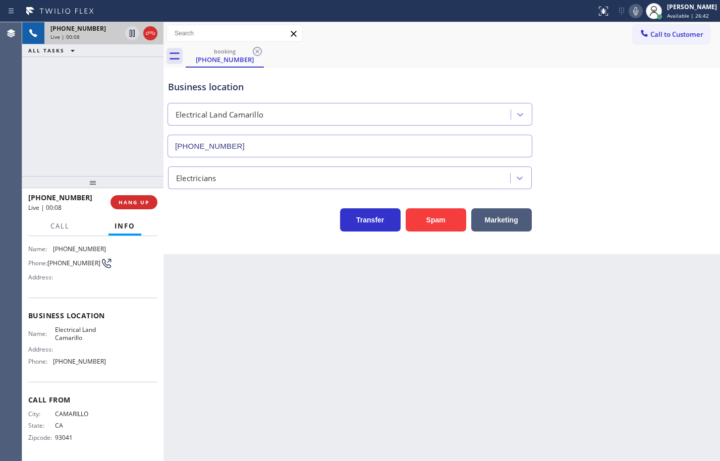
click at [107, 362] on div "Name: Electrical Land Camarillo Address: Phone: [PHONE_NUMBER]" at bounding box center [92, 347] width 129 height 43
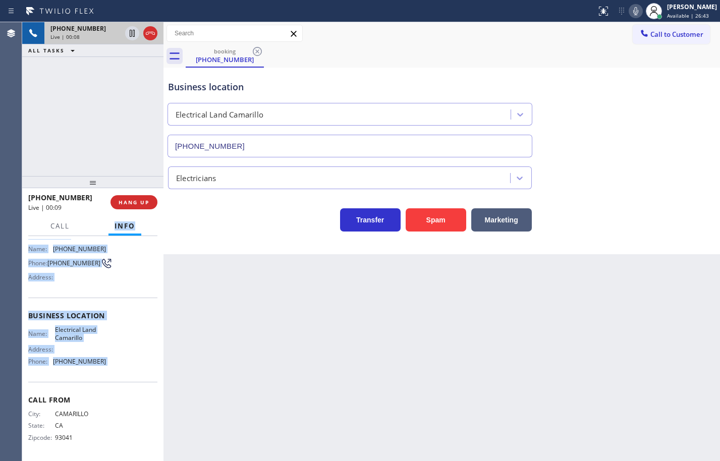
scroll to position [0, 0]
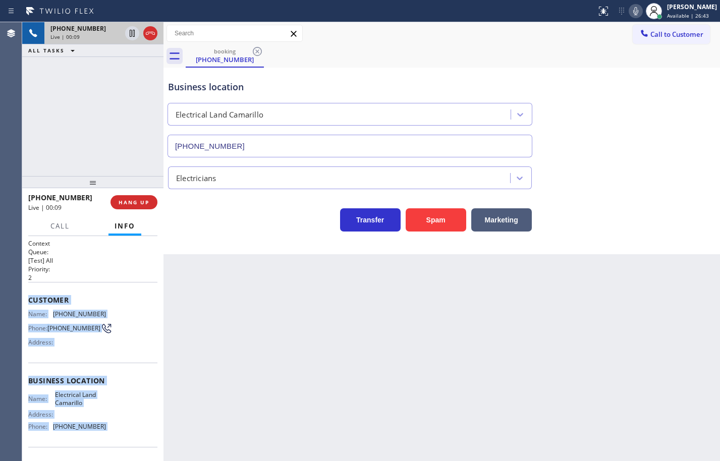
drag, startPoint x: 107, startPoint y: 362, endPoint x: 35, endPoint y: 300, distance: 94.5
click at [35, 300] on div "Context Queue: [Test] All Priority: 2 Customer Name: [PHONE_NUMBER] Phone: [PHO…" at bounding box center [92, 381] width 129 height 284
copy div "Customer Name: [PHONE_NUMBER] Phone: [PHONE_NUMBER] Address: Business location …"
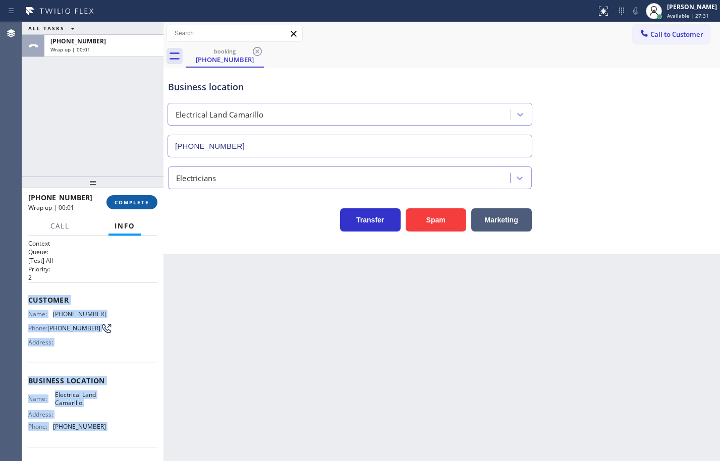
click at [125, 199] on span "COMPLETE" at bounding box center [132, 202] width 35 height 7
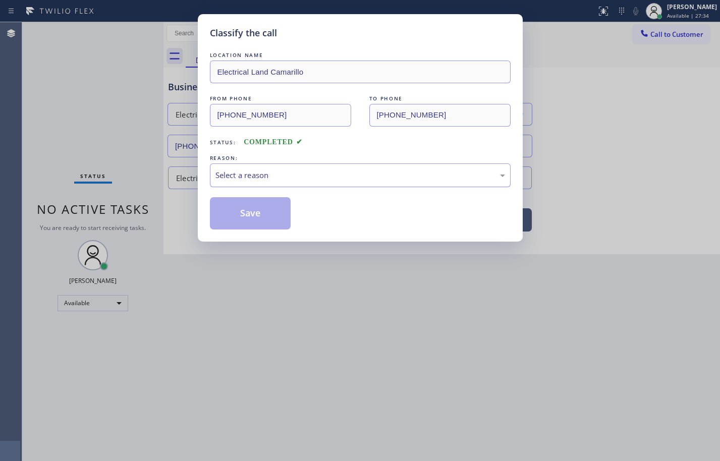
click at [417, 185] on div "Select a reason" at bounding box center [360, 176] width 301 height 24
click at [275, 226] on button "Save" at bounding box center [250, 213] width 81 height 32
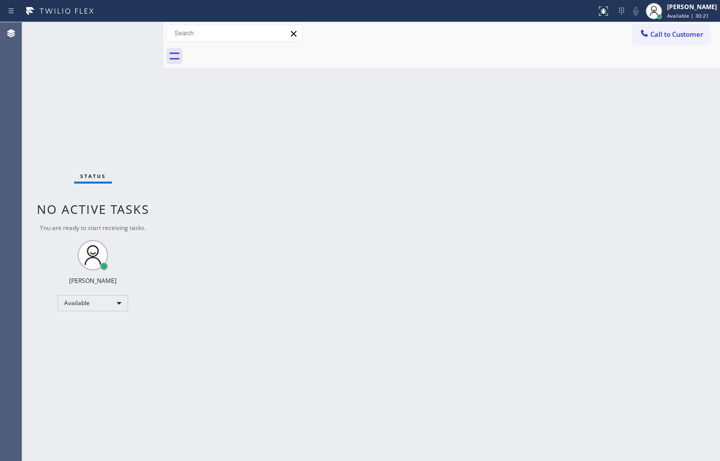
click at [686, 276] on div "Back to Dashboard Change Sender ID Customers Technicians Select a contact Outbo…" at bounding box center [442, 241] width 557 height 439
click at [671, 41] on button "Call to Customer" at bounding box center [671, 34] width 77 height 19
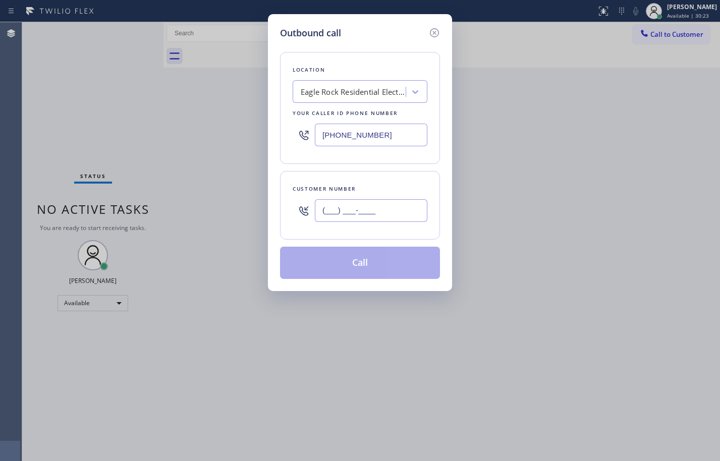
click at [377, 205] on input "(___) ___-____" at bounding box center [371, 210] width 113 height 23
paste input "819) 899-2762"
click at [438, 34] on icon at bounding box center [435, 33] width 12 height 12
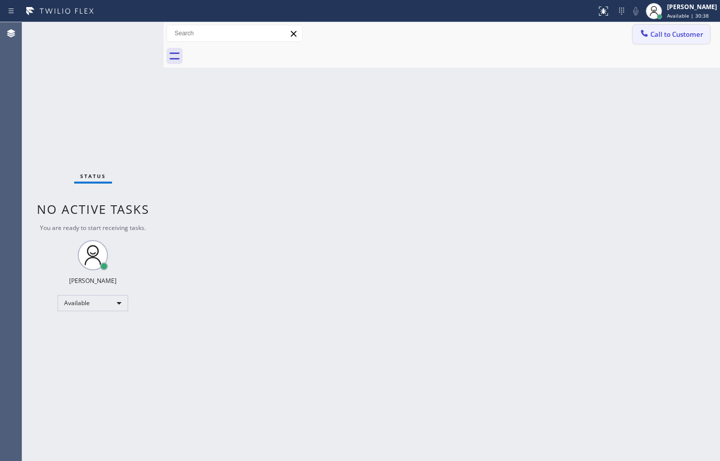
click at [682, 36] on span "Call to Customer" at bounding box center [677, 34] width 53 height 9
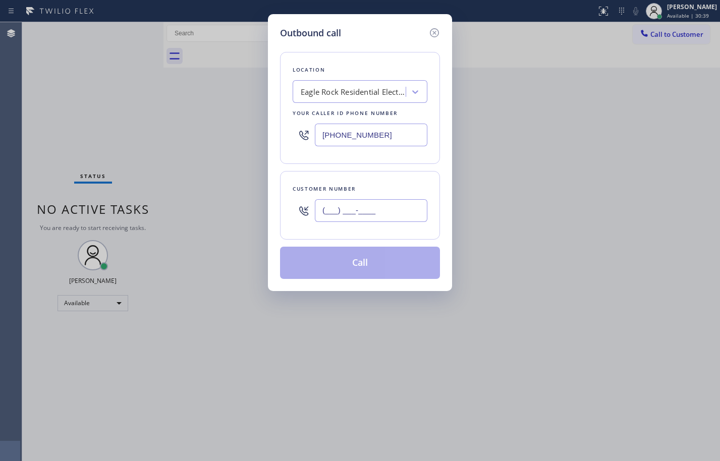
click at [371, 207] on input "(___) ___-____" at bounding box center [371, 210] width 113 height 23
paste input "305) 315-8217"
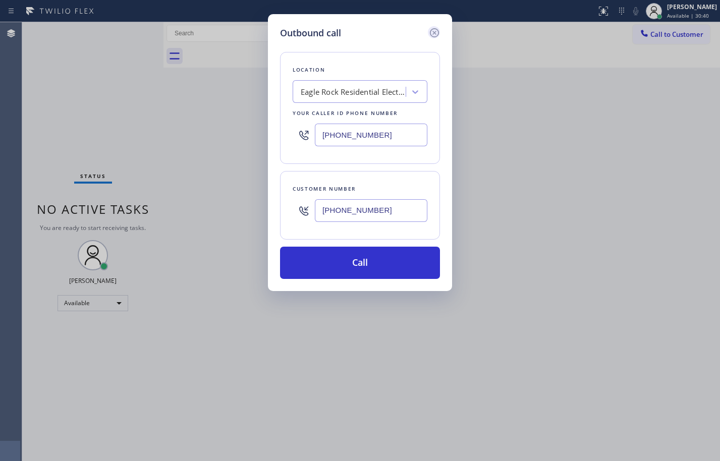
type input "[PHONE_NUMBER]"
click at [436, 30] on icon at bounding box center [435, 33] width 12 height 12
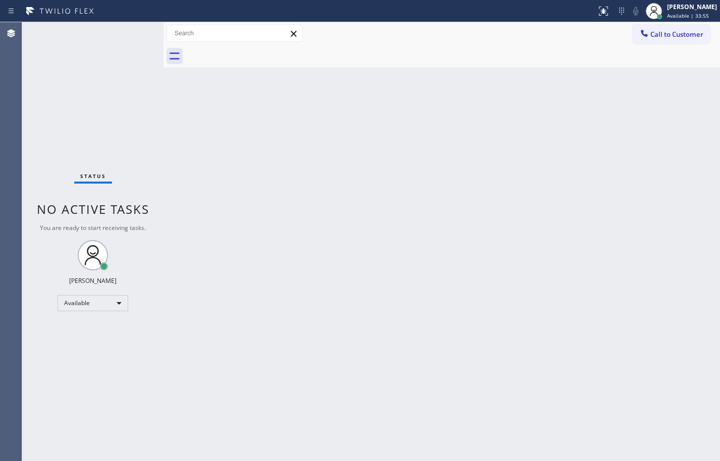
click at [704, 108] on div "Back to Dashboard Change Sender ID Customers Technicians Select a contact Outbo…" at bounding box center [442, 241] width 557 height 439
click at [696, 37] on span "Call to Customer" at bounding box center [677, 34] width 53 height 9
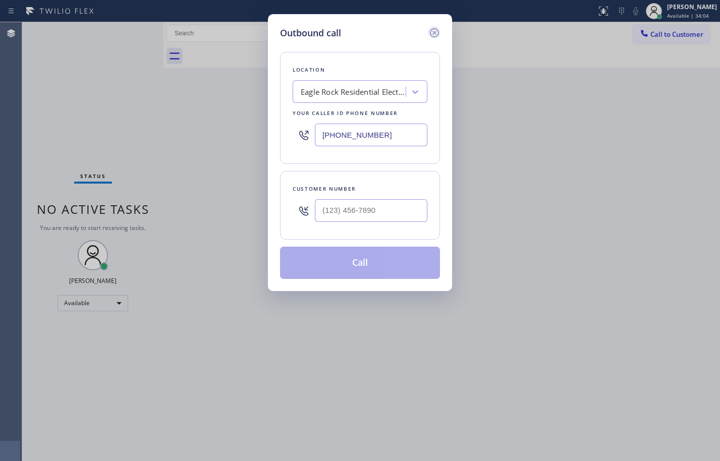
click at [435, 32] on icon at bounding box center [434, 32] width 9 height 9
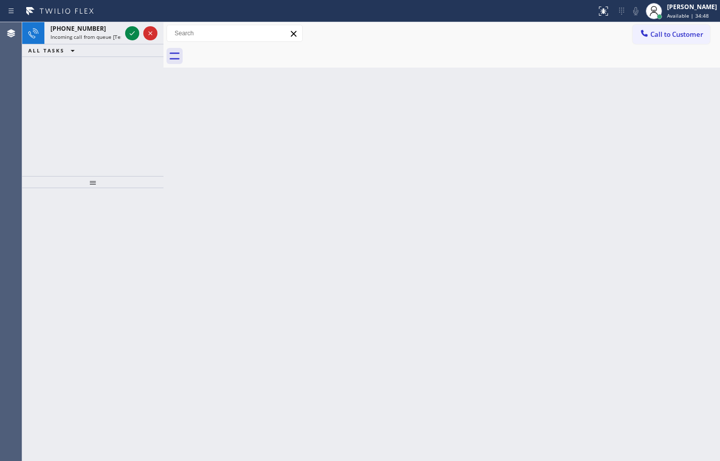
drag, startPoint x: 679, startPoint y: 272, endPoint x: 680, endPoint y: 240, distance: 31.8
click at [679, 272] on div "Back to Dashboard Change Sender ID Customers Technicians Select a contact Outbo…" at bounding box center [442, 241] width 557 height 439
click at [107, 38] on span "Incoming call from queue [Test] All" at bounding box center [92, 36] width 84 height 7
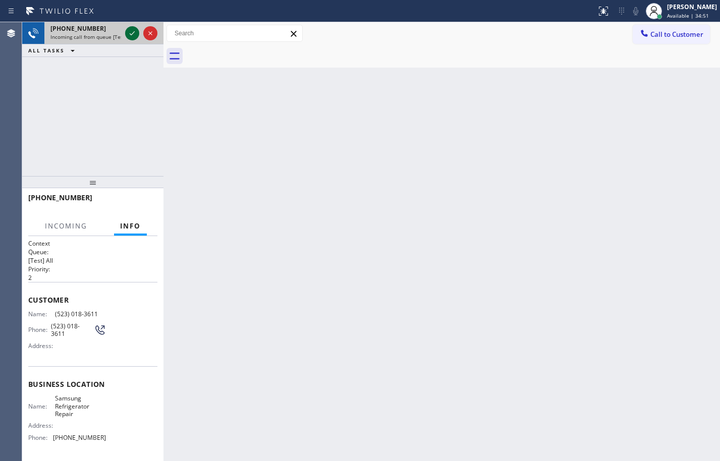
click at [134, 33] on icon at bounding box center [132, 33] width 12 height 12
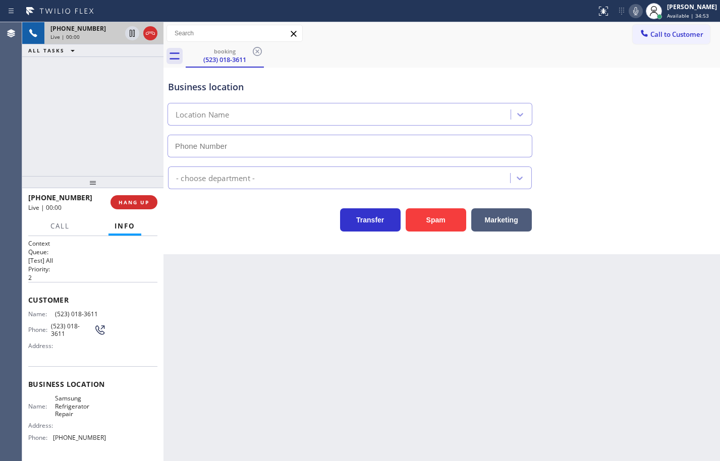
type input "[PHONE_NUMBER]"
click at [73, 117] on div "[PHONE_NUMBER] Live | 00:08 ALL TASKS ALL TASKS ACTIVE TASKS TASKS IN WRAP UP" at bounding box center [92, 99] width 141 height 154
click at [448, 213] on button "Spam" at bounding box center [436, 219] width 61 height 23
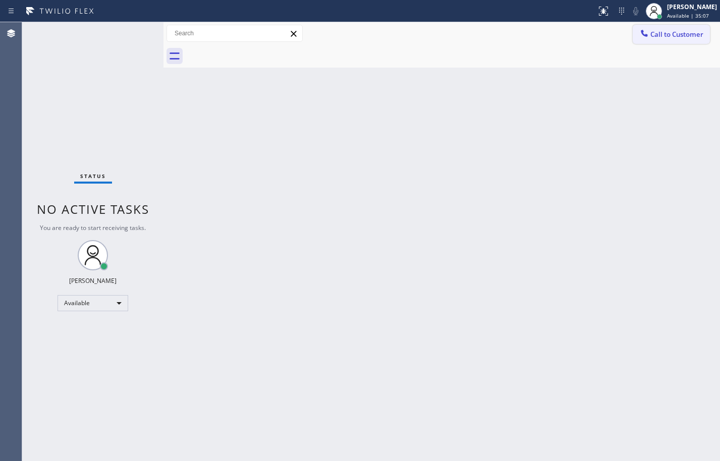
click at [666, 36] on span "Call to Customer" at bounding box center [677, 34] width 53 height 9
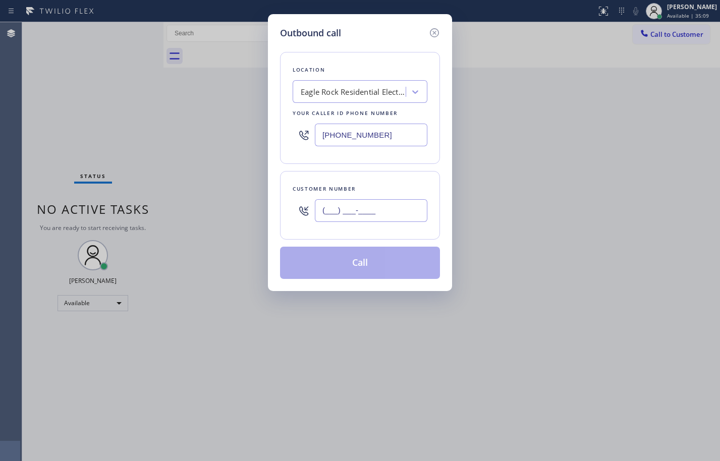
drag, startPoint x: 385, startPoint y: 206, endPoint x: 406, endPoint y: 201, distance: 21.3
click at [385, 206] on input "(___) ___-____" at bounding box center [371, 210] width 113 height 23
paste input "360) 982-5111"
type input "[PHONE_NUMBER]"
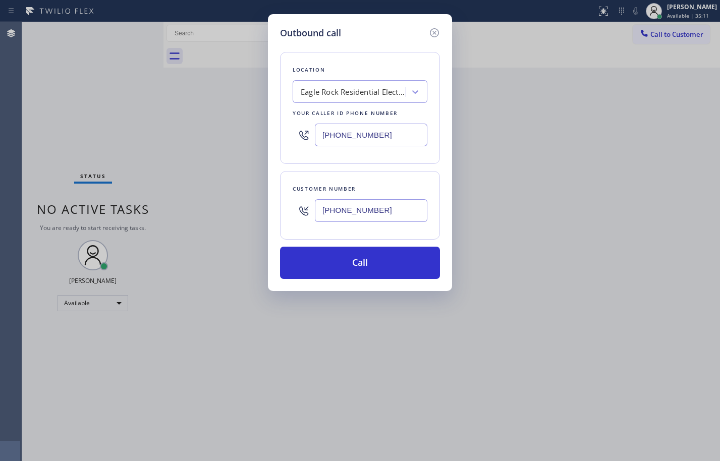
click at [366, 129] on input "[PHONE_NUMBER]" at bounding box center [371, 135] width 113 height 23
paste input "855) 340-1313"
type input "[PHONE_NUMBER]"
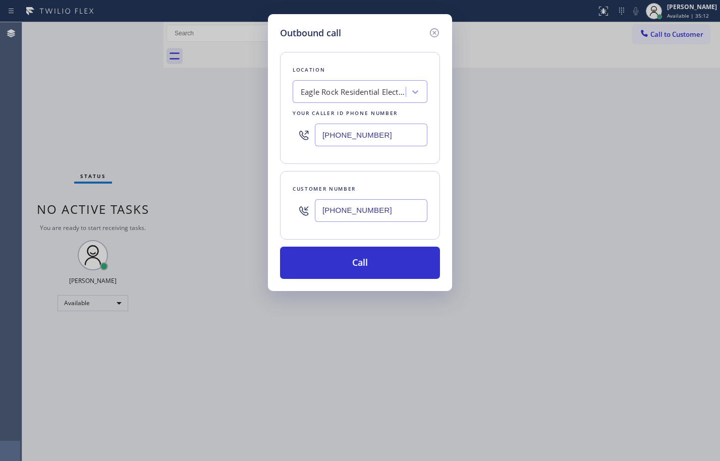
click at [392, 164] on div "Location [GEOGRAPHIC_DATA] Residential Electricians Your caller id phone number…" at bounding box center [360, 108] width 160 height 112
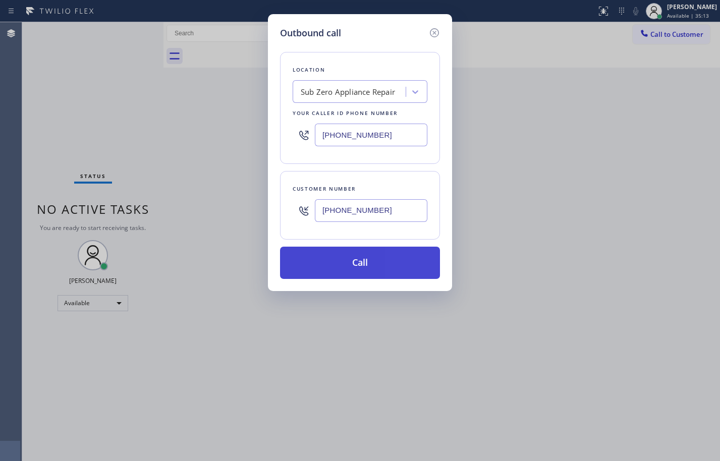
click at [415, 260] on button "Call" at bounding box center [360, 263] width 160 height 32
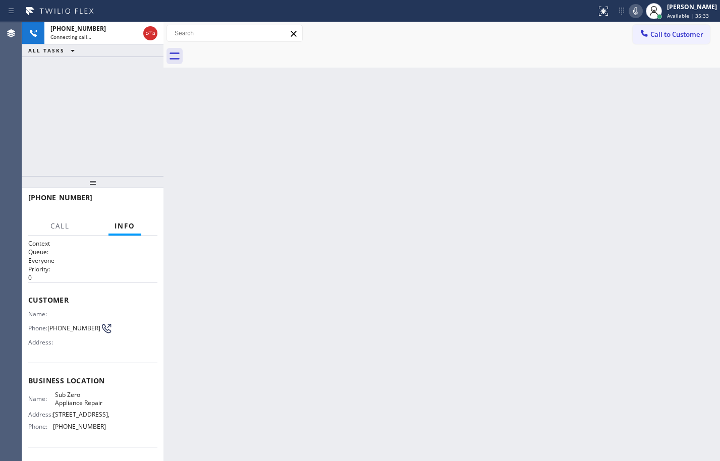
click at [48, 116] on div "[PHONE_NUMBER] Connecting call… ALL TASKS ALL TASKS ACTIVE TASKS TASKS IN WRAP …" at bounding box center [92, 99] width 141 height 154
click at [146, 33] on icon at bounding box center [150, 33] width 9 height 3
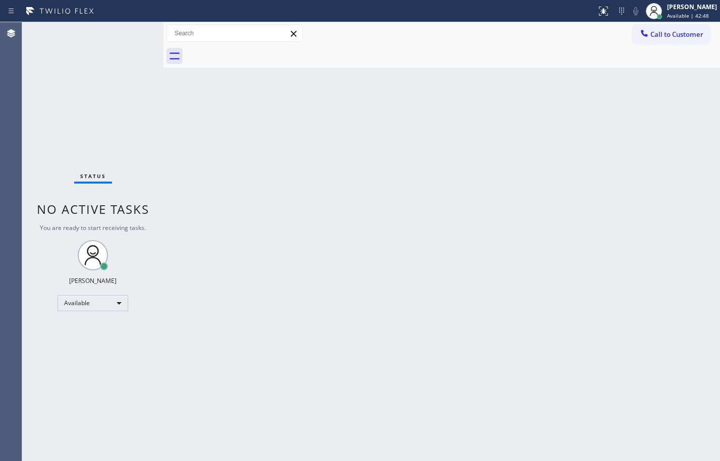
drag, startPoint x: 694, startPoint y: 37, endPoint x: 675, endPoint y: 52, distance: 24.4
click at [694, 37] on span "Call to Customer" at bounding box center [677, 34] width 53 height 9
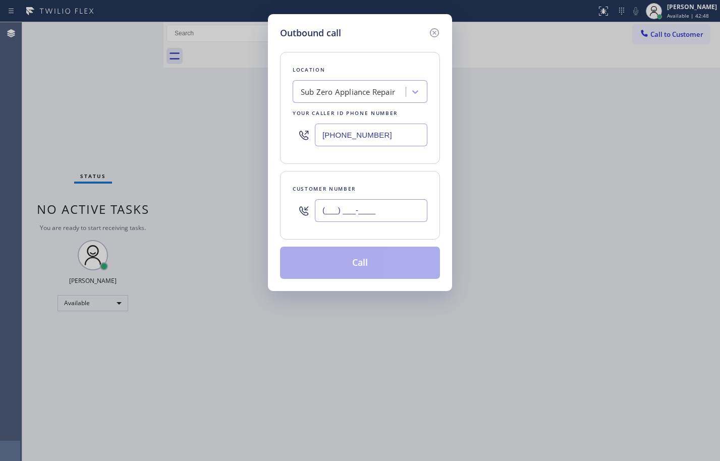
click at [373, 215] on input "(___) ___-____" at bounding box center [371, 210] width 113 height 23
paste input "398) 059-1727"
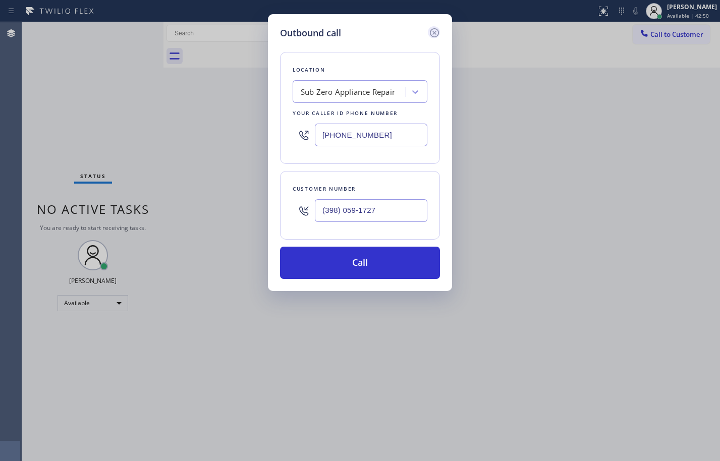
click at [432, 33] on icon at bounding box center [435, 33] width 12 height 12
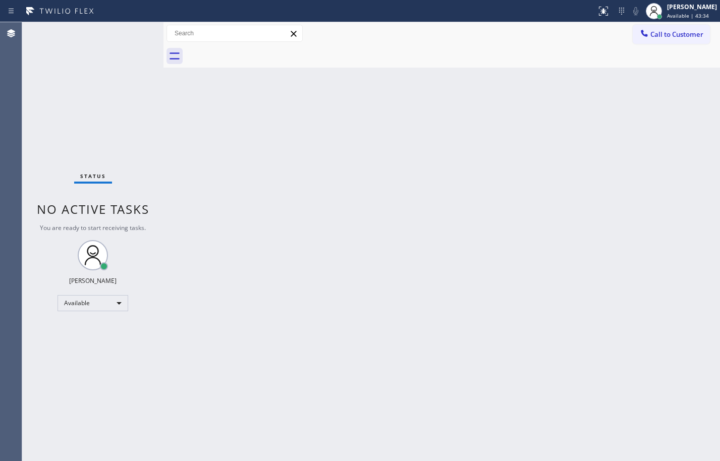
click at [97, 76] on div "Status No active tasks You are ready to start receiving tasks. [PERSON_NAME] Av…" at bounding box center [92, 241] width 141 height 439
drag, startPoint x: 702, startPoint y: 269, endPoint x: 692, endPoint y: 205, distance: 63.9
click at [702, 269] on div "Back to Dashboard Change Sender ID Customers Technicians Select a contact Outbo…" at bounding box center [442, 241] width 557 height 439
click at [692, 38] on span "Call to Customer" at bounding box center [677, 34] width 53 height 9
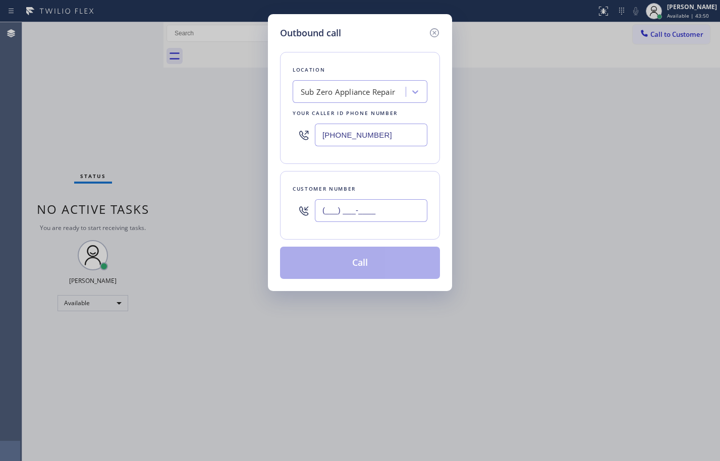
click at [395, 213] on input "(___) ___-____" at bounding box center [371, 210] width 113 height 23
paste input "398) 059-1727"
type input "(398) 059-1727"
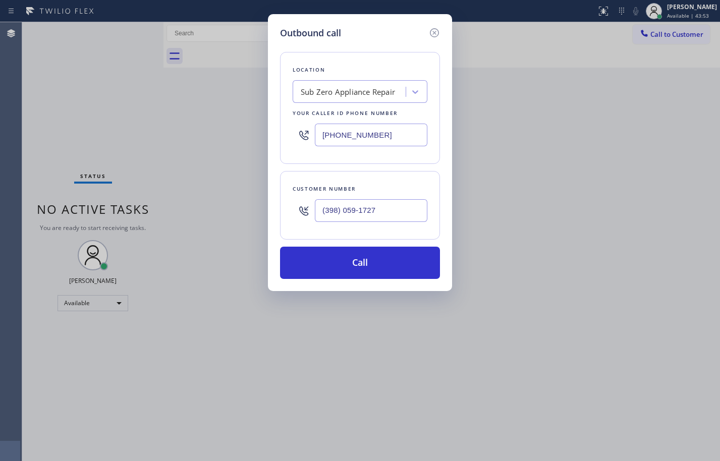
click at [366, 135] on input "[PHONE_NUMBER]" at bounding box center [371, 135] width 113 height 23
paste input "650) 542-0936"
type input "[PHONE_NUMBER]"
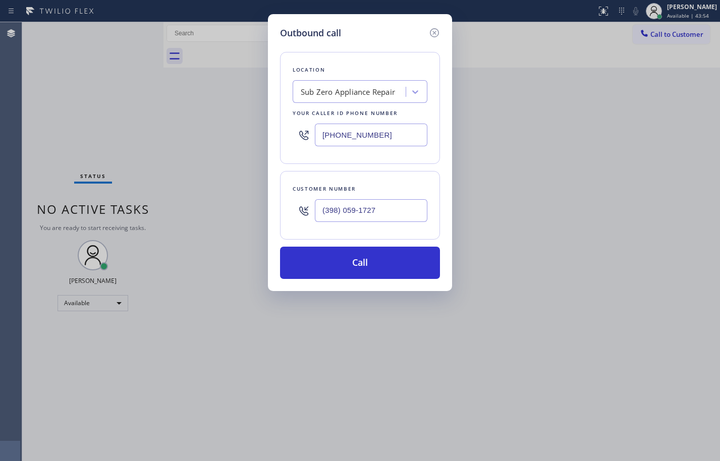
click at [395, 165] on div "Location Sub Zero Appliance Repair Your caller id phone number [PHONE_NUMBER] C…" at bounding box center [360, 159] width 160 height 239
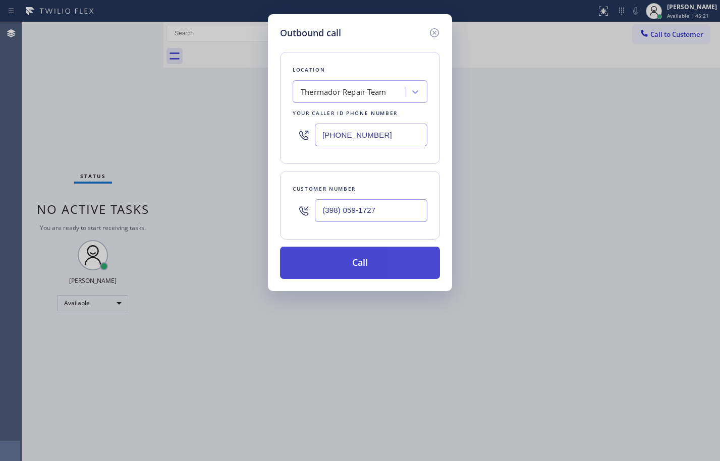
click at [391, 269] on button "Call" at bounding box center [360, 263] width 160 height 32
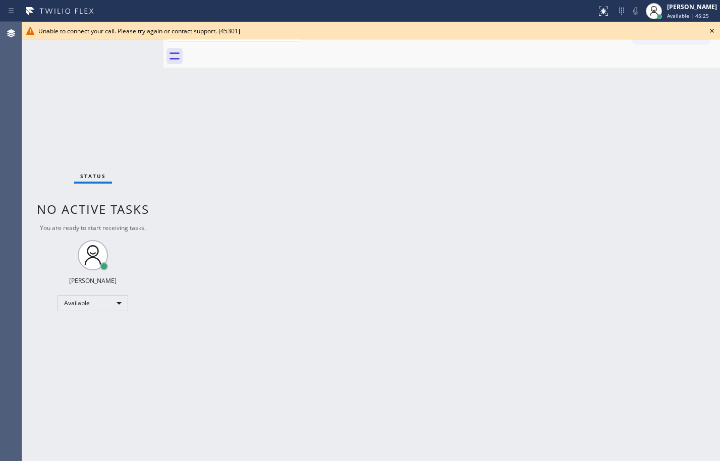
click at [399, 96] on div "Back to Dashboard Change Sender ID Customers Technicians Select a contact Outbo…" at bounding box center [442, 241] width 557 height 439
click at [715, 28] on icon at bounding box center [712, 31] width 12 height 12
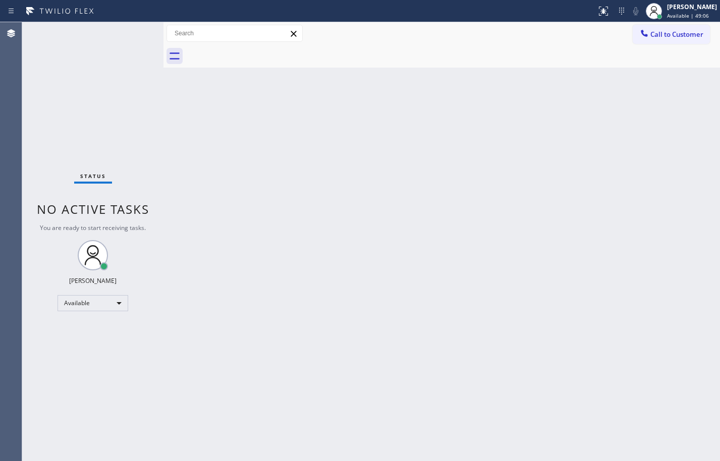
click at [682, 266] on div "Back to Dashboard Change Sender ID Customers Technicians Select a contact Outbo…" at bounding box center [442, 241] width 557 height 439
click at [685, 44] on div "Call to Customer Outbound call Location Thermador Repair Team Your caller id ph…" at bounding box center [442, 33] width 557 height 23
click at [696, 39] on button "Call to Customer" at bounding box center [671, 34] width 77 height 19
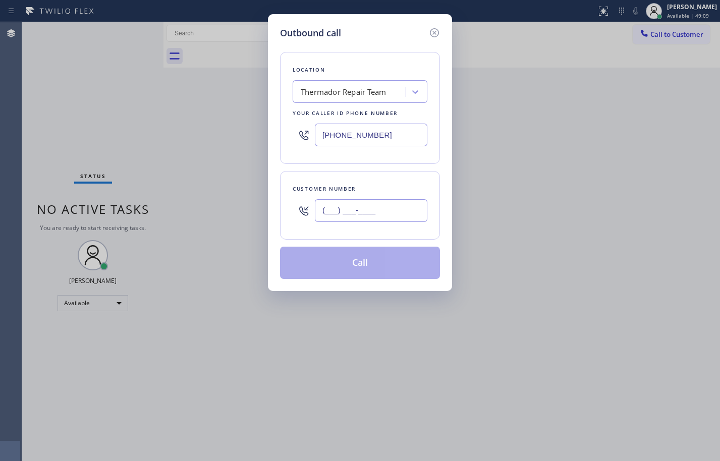
click at [402, 206] on input "(___) ___-____" at bounding box center [371, 210] width 113 height 23
paste input "370) 196-2224"
type input "(370) 196-2224"
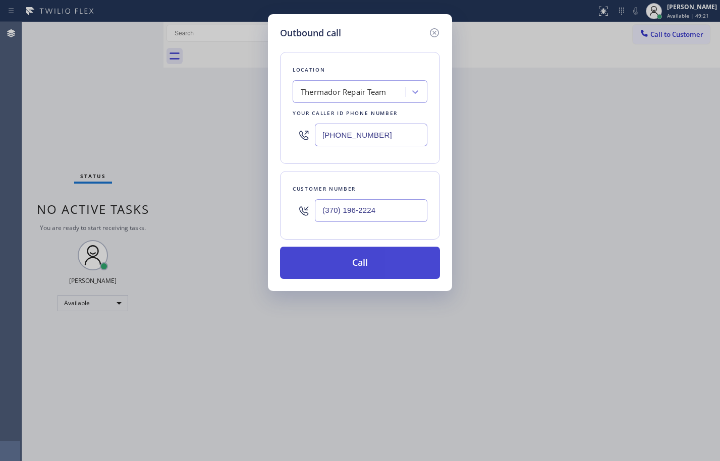
click at [337, 255] on button "Call" at bounding box center [360, 263] width 160 height 32
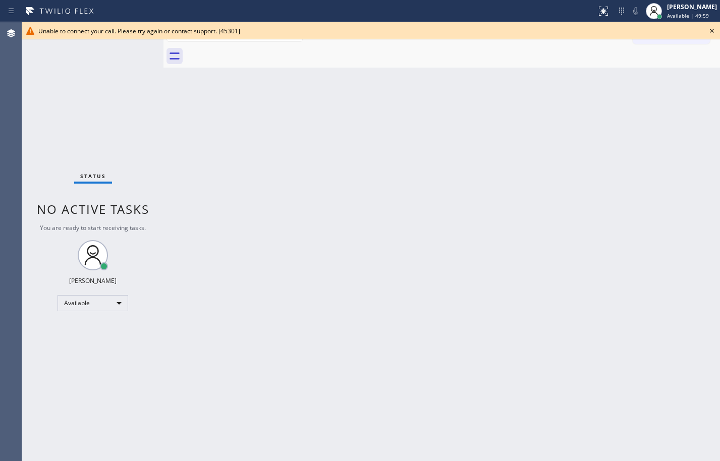
click at [713, 31] on icon at bounding box center [712, 31] width 12 height 12
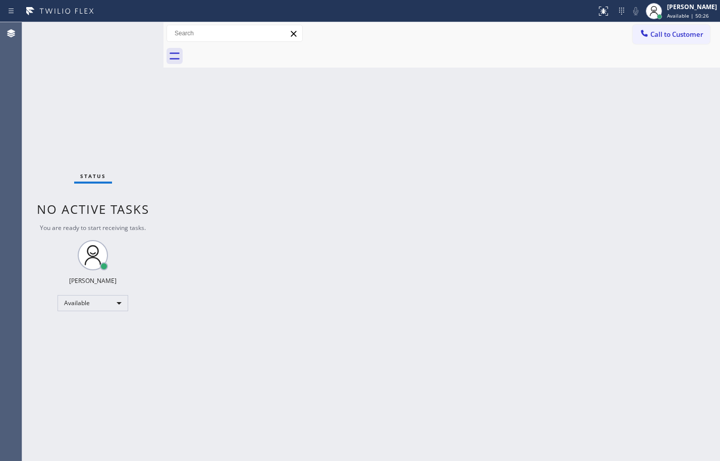
click at [685, 266] on div "Back to Dashboard Change Sender ID Customers Technicians Select a contact Outbo…" at bounding box center [442, 241] width 557 height 439
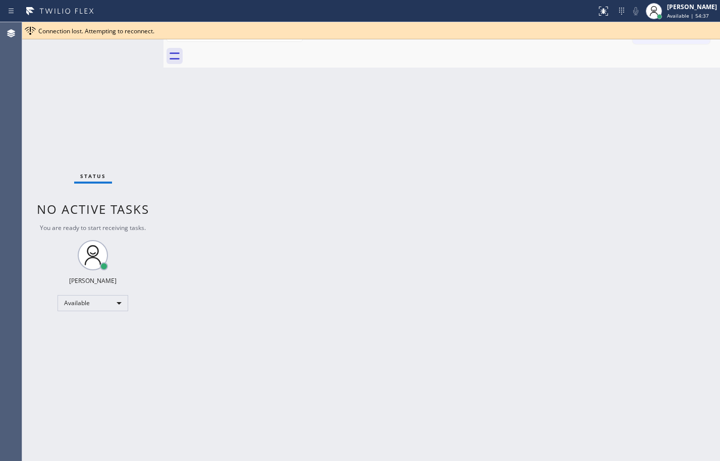
click at [70, 119] on div "Status No active tasks You are ready to start receiving tasks. [PERSON_NAME] Av…" at bounding box center [92, 241] width 141 height 439
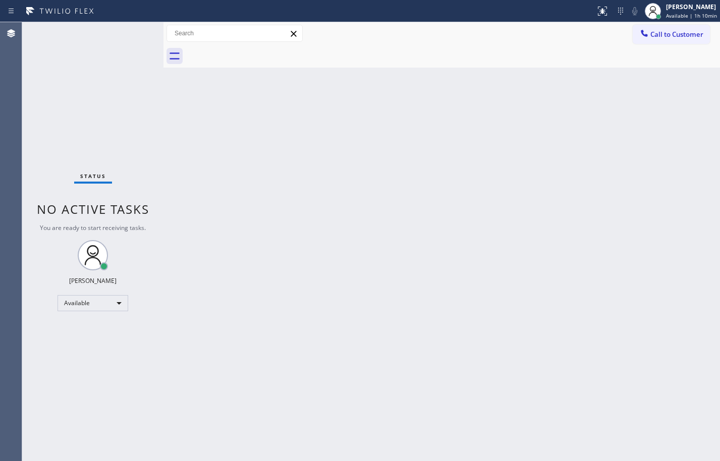
drag, startPoint x: 574, startPoint y: 433, endPoint x: 532, endPoint y: 433, distance: 42.9
click at [574, 433] on div "Back to Dashboard Change Sender ID Customers Technicians Select a contact Outbo…" at bounding box center [442, 241] width 557 height 439
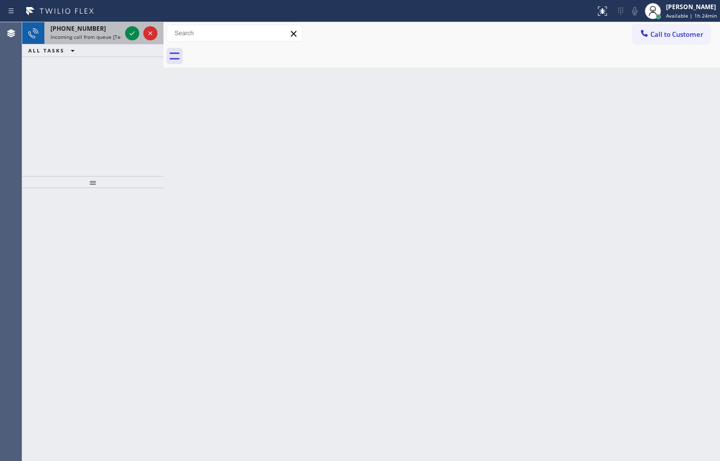
click at [108, 36] on span "Incoming call from queue [Test] All" at bounding box center [92, 36] width 84 height 7
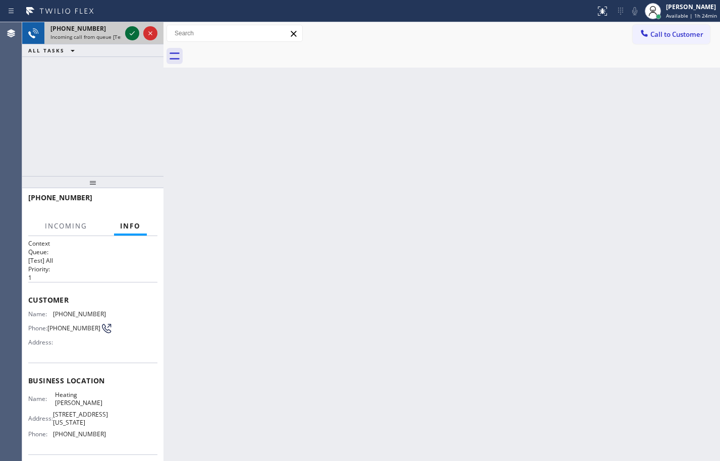
click at [131, 36] on icon at bounding box center [132, 33] width 12 height 12
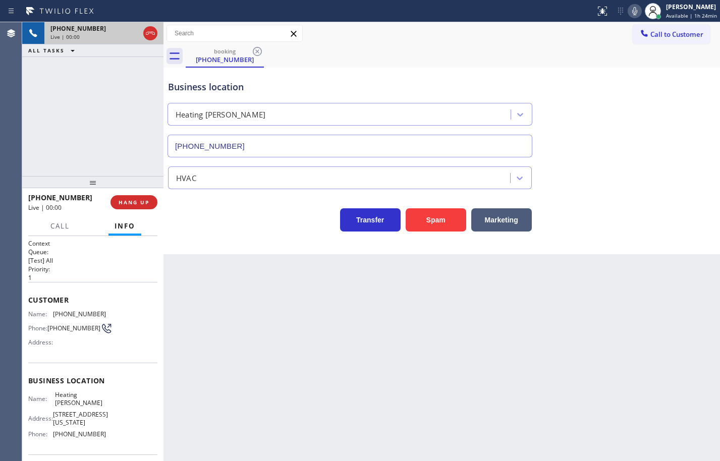
type input "[PHONE_NUMBER]"
click at [81, 397] on span "Heating [PERSON_NAME]" at bounding box center [80, 399] width 50 height 16
copy span "Heating [PERSON_NAME]"
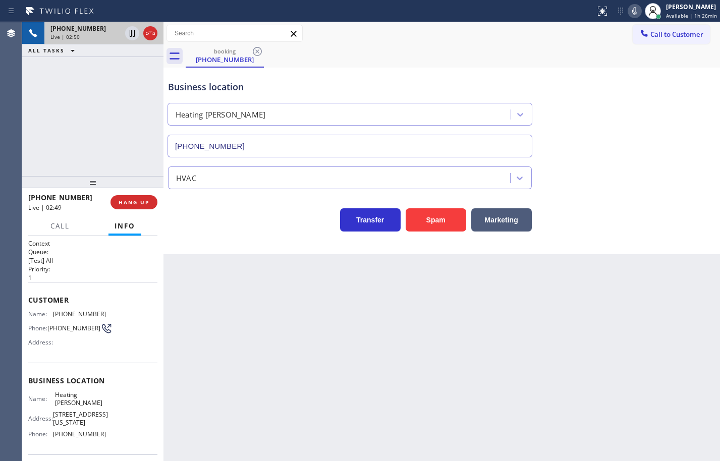
click at [89, 438] on span "[PHONE_NUMBER]" at bounding box center [79, 435] width 53 height 8
copy span "[PHONE_NUMBER]"
click at [75, 314] on span "[PHONE_NUMBER]" at bounding box center [79, 314] width 53 height 8
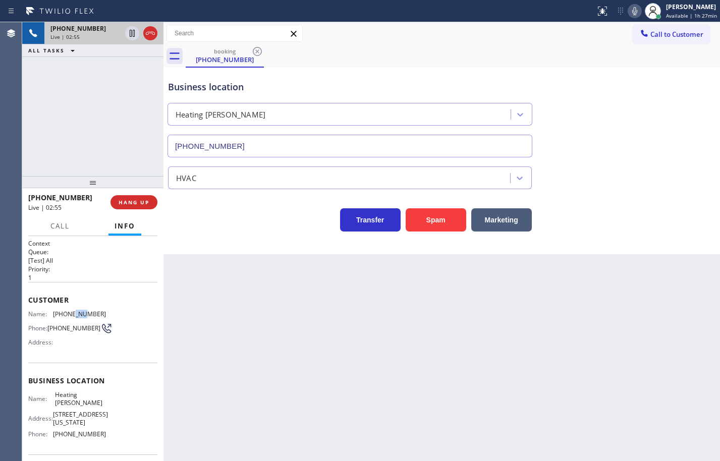
click at [75, 314] on span "[PHONE_NUMBER]" at bounding box center [79, 314] width 53 height 8
copy span "[PHONE_NUMBER]"
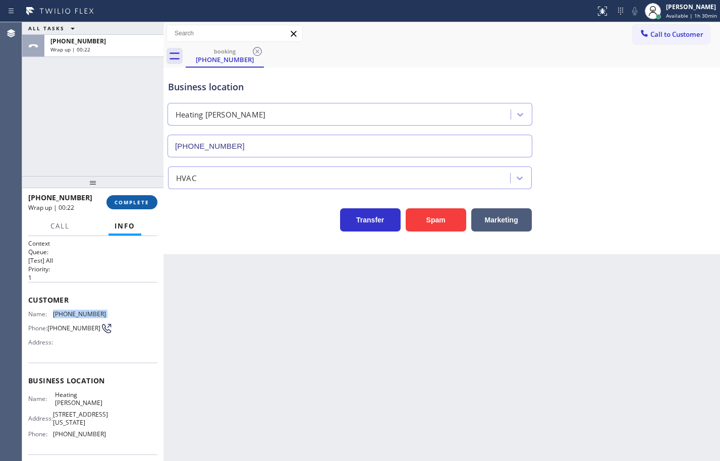
click at [138, 202] on span "COMPLETE" at bounding box center [132, 202] width 35 height 7
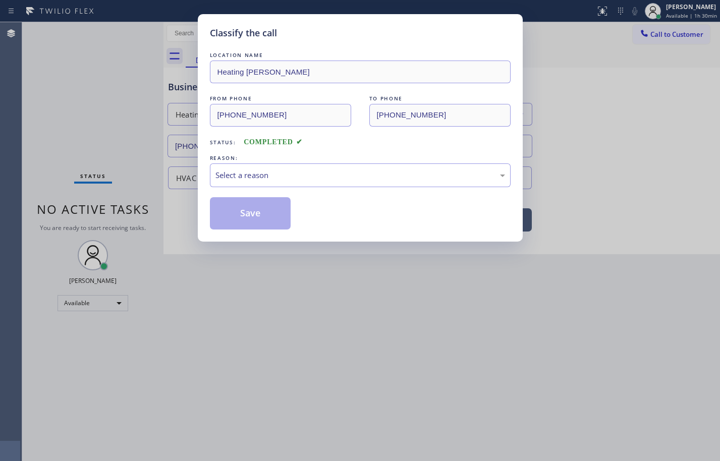
click at [260, 175] on div "Select a reason" at bounding box center [361, 176] width 290 height 12
click at [263, 209] on button "Save" at bounding box center [250, 213] width 81 height 32
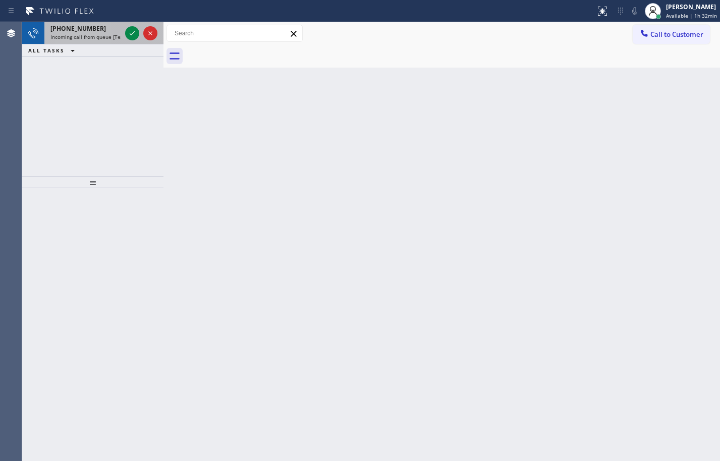
click at [89, 36] on span "Incoming call from queue [Test] All" at bounding box center [92, 36] width 84 height 7
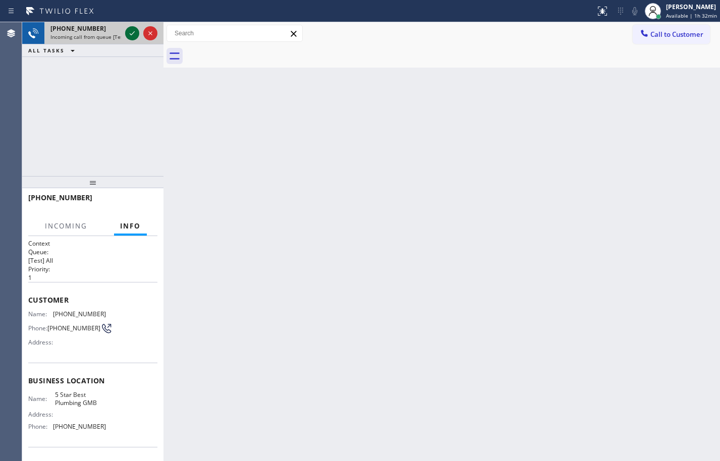
click at [132, 32] on icon at bounding box center [132, 33] width 12 height 12
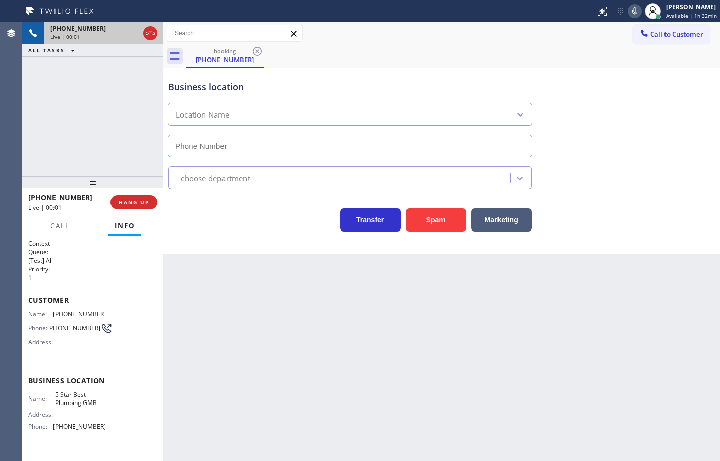
type input "[PHONE_NUMBER]"
click at [102, 435] on div "Name: 5 Star Best Plumbing GMB Address: Phone: [PHONE_NUMBER]" at bounding box center [92, 412] width 129 height 43
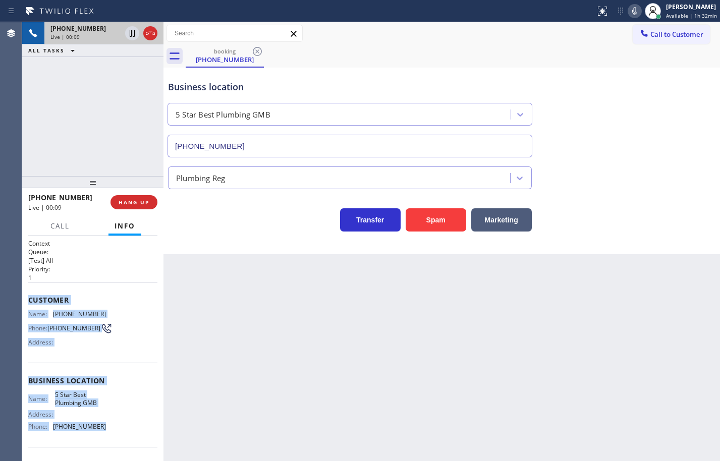
drag, startPoint x: 102, startPoint y: 434, endPoint x: 29, endPoint y: 300, distance: 152.5
click at [29, 300] on div "Context Queue: [Test] All Priority: 1 Customer Name: [PHONE_NUMBER] Phone: [PHO…" at bounding box center [92, 381] width 129 height 284
copy div "Customer Name: [PHONE_NUMBER] Phone: [PHONE_NUMBER] Address: Business location …"
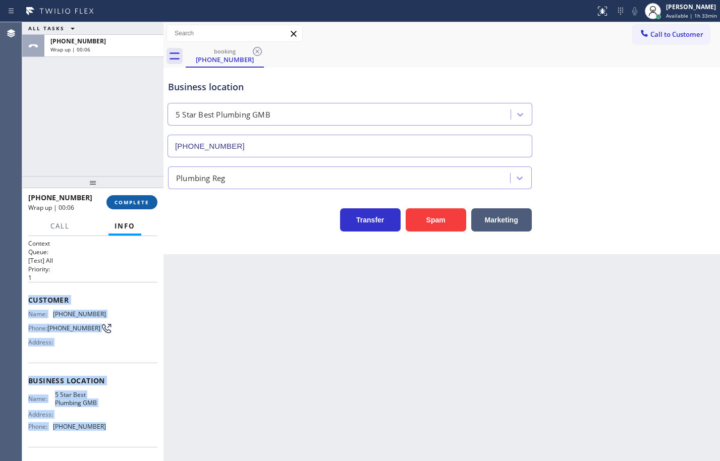
click at [119, 199] on span "COMPLETE" at bounding box center [132, 202] width 35 height 7
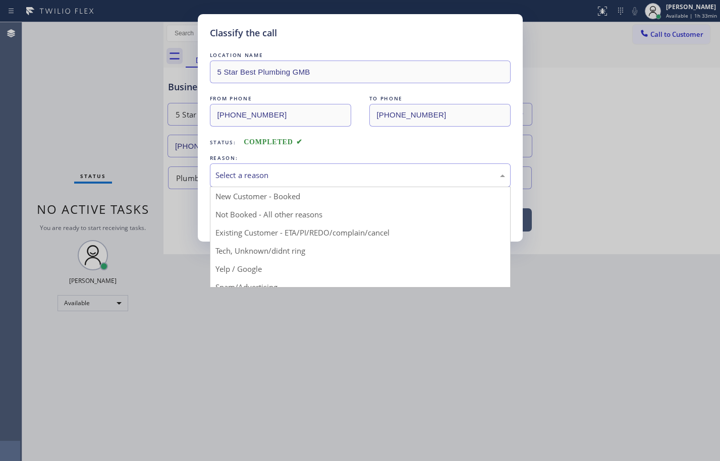
click at [253, 180] on div "Select a reason" at bounding box center [361, 176] width 290 height 12
drag, startPoint x: 268, startPoint y: 247, endPoint x: 263, endPoint y: 229, distance: 18.9
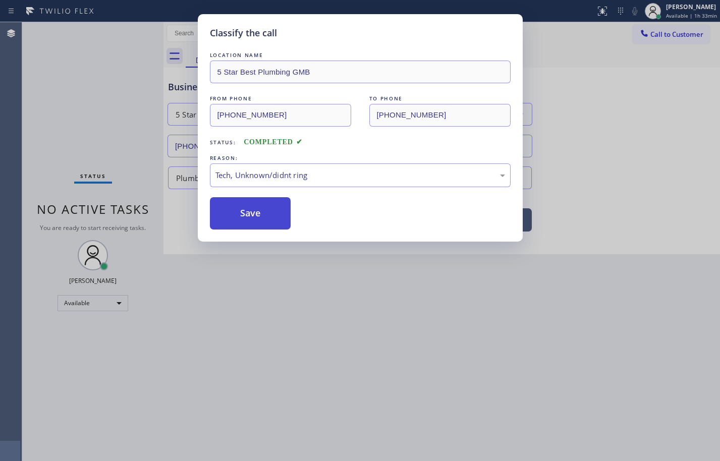
click at [257, 205] on button "Save" at bounding box center [250, 213] width 81 height 32
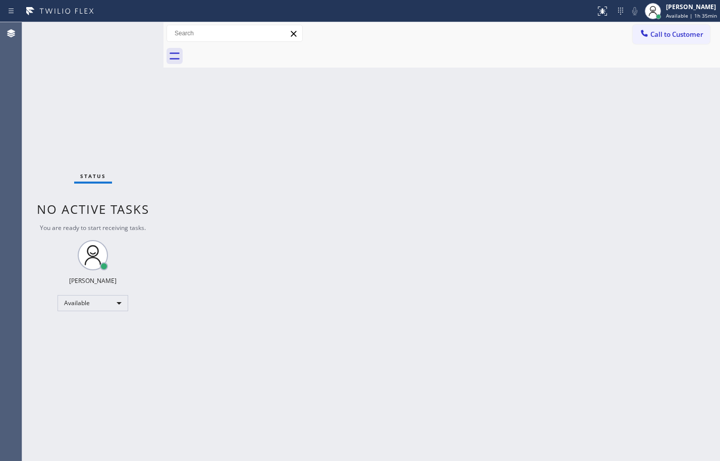
click at [440, 157] on div "Back to Dashboard Change Sender ID Customers Technicians Select a contact Outbo…" at bounding box center [442, 241] width 557 height 439
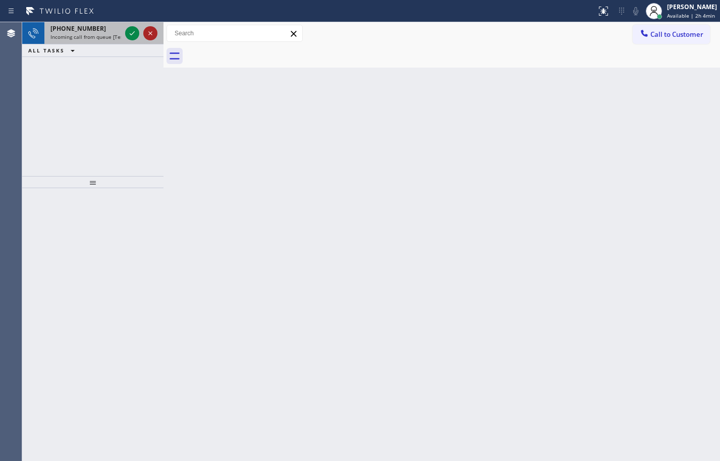
drag, startPoint x: 84, startPoint y: 34, endPoint x: 155, endPoint y: 38, distance: 71.3
click at [84, 34] on span "Incoming call from queue [Test] All" at bounding box center [92, 36] width 84 height 7
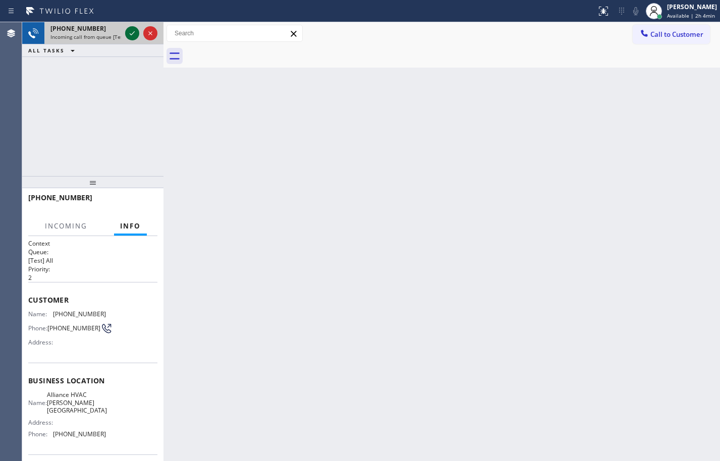
click at [136, 32] on icon at bounding box center [132, 33] width 12 height 12
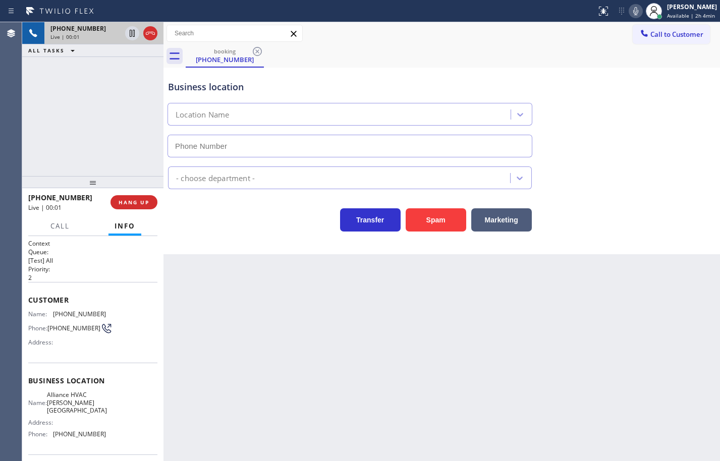
type input "[PHONE_NUMBER]"
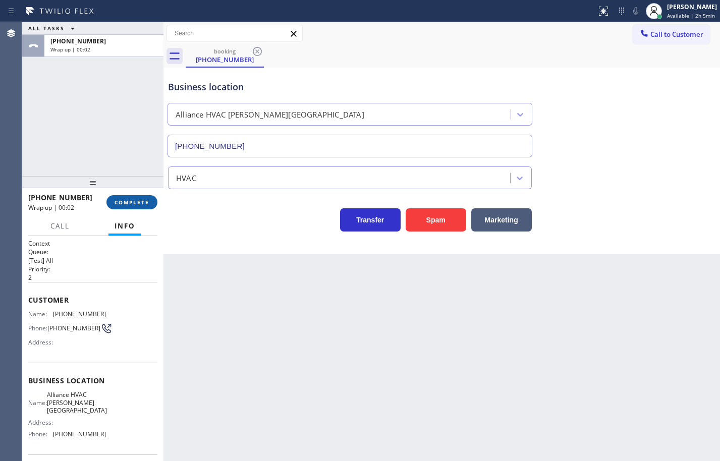
click at [140, 195] on button "COMPLETE" at bounding box center [132, 202] width 51 height 14
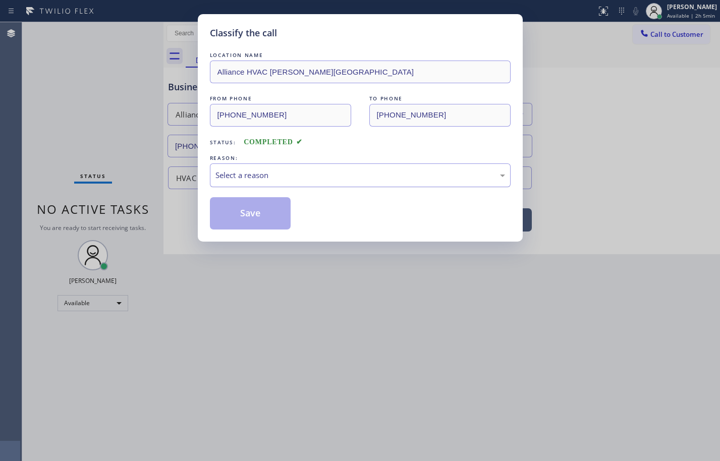
click at [277, 171] on div "Select a reason" at bounding box center [361, 176] width 290 height 12
click at [271, 222] on button "Save" at bounding box center [250, 213] width 81 height 32
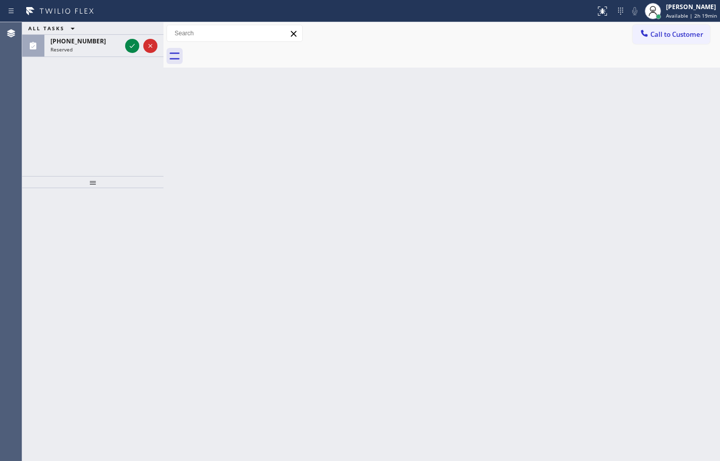
click at [101, 49] on div "Reserved" at bounding box center [85, 49] width 71 height 7
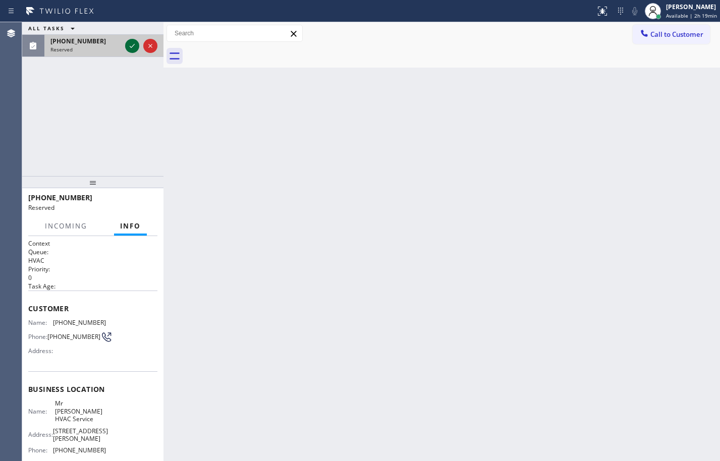
click at [134, 49] on icon at bounding box center [132, 46] width 12 height 12
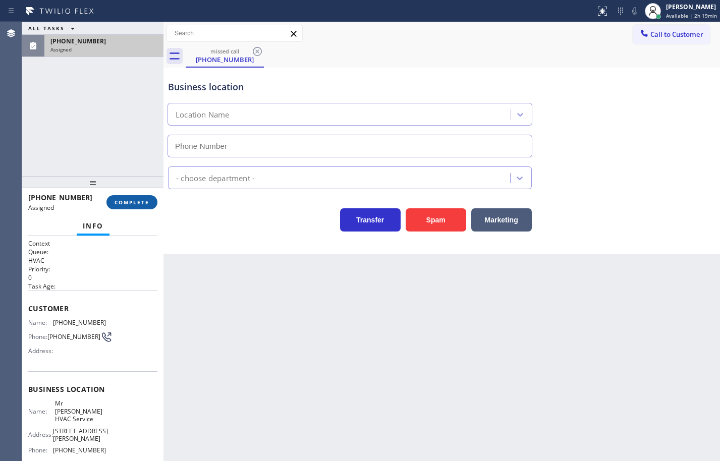
type input "[PHONE_NUMBER]"
click at [139, 203] on span "COMPLETE" at bounding box center [132, 202] width 35 height 7
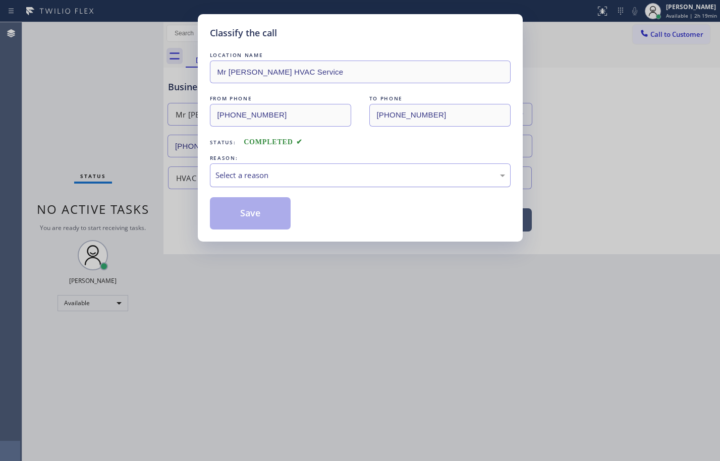
click at [277, 180] on div "Select a reason" at bounding box center [361, 176] width 290 height 12
click at [281, 209] on button "Save" at bounding box center [250, 213] width 81 height 32
